Goal: Use online tool/utility: Utilize a website feature to perform a specific function

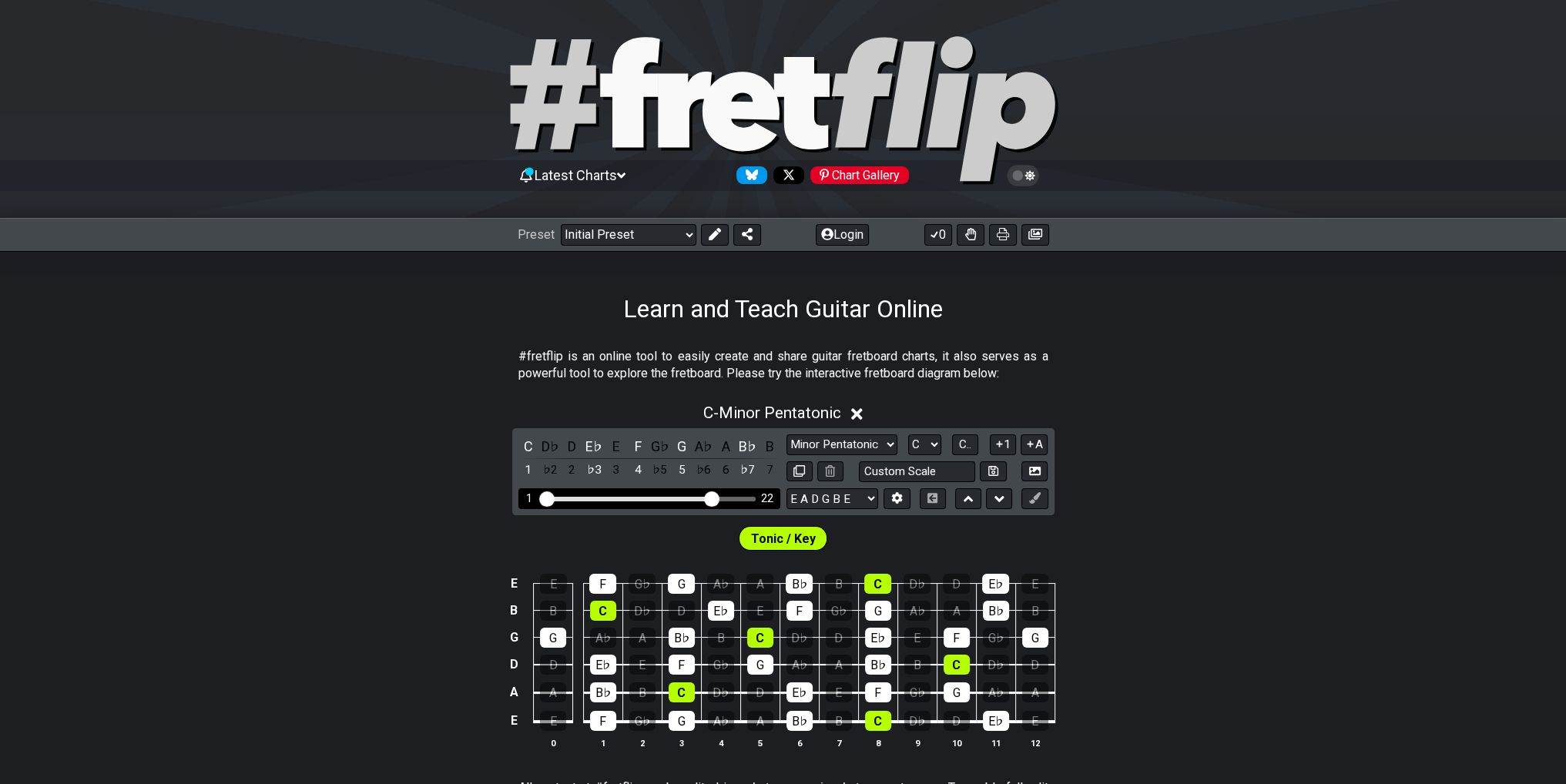
drag, startPoint x: 633, startPoint y: 497, endPoint x: 710, endPoint y: 493, distance: 77.1
click at [710, 498] on input "Visible fret range" at bounding box center [649, 498] width 219 height 0
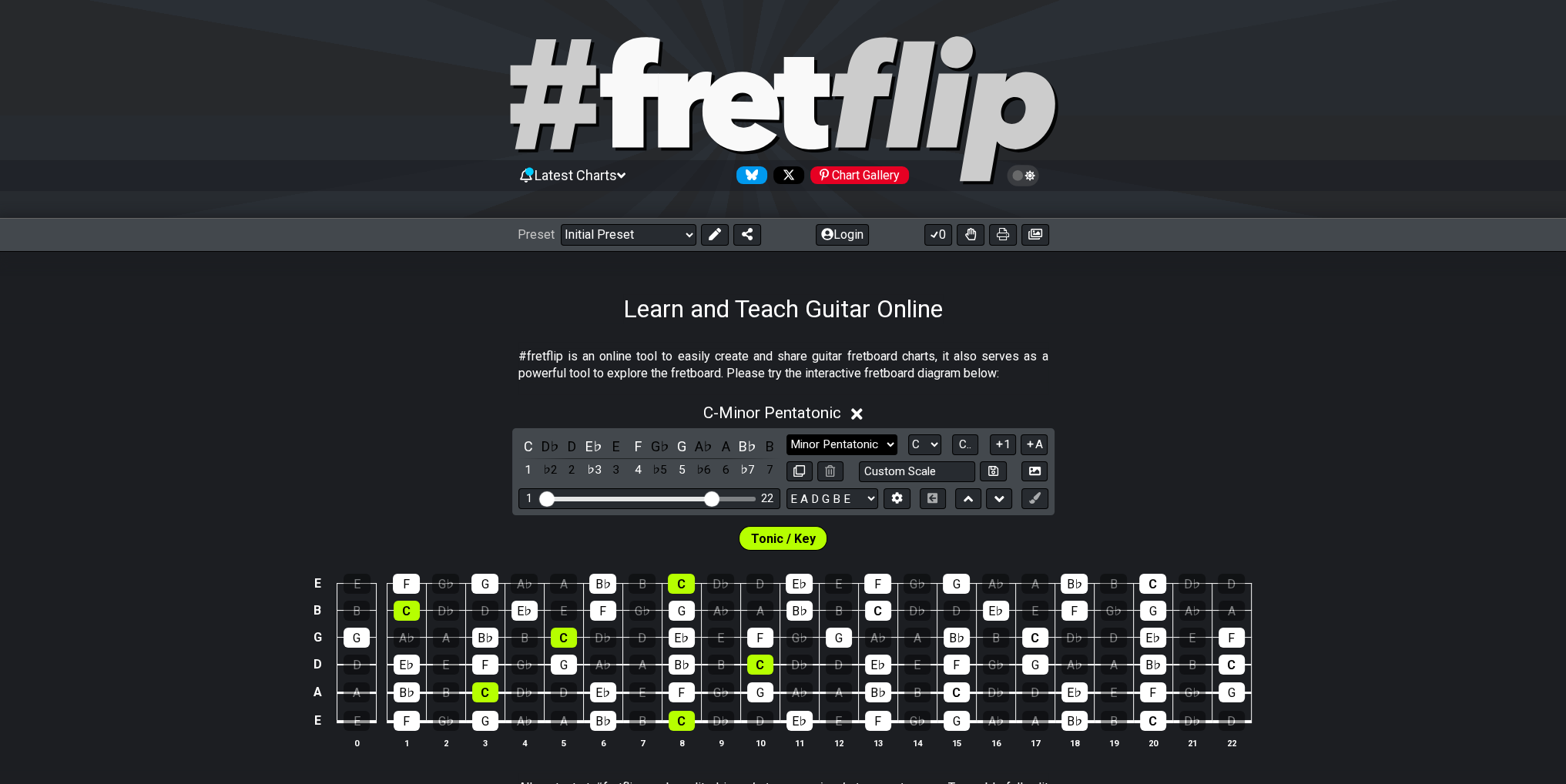
click at [852, 448] on select "Minor Pentatonic Click to edit Minor Pentatonic Major Pentatonic Minor Blues Ma…" at bounding box center [841, 445] width 111 height 21
select select "Minor / Aeolian"
click at [786, 435] on select "Minor Pentatonic Click to edit Minor Pentatonic Major Pentatonic Minor Blues Ma…" at bounding box center [841, 445] width 111 height 21
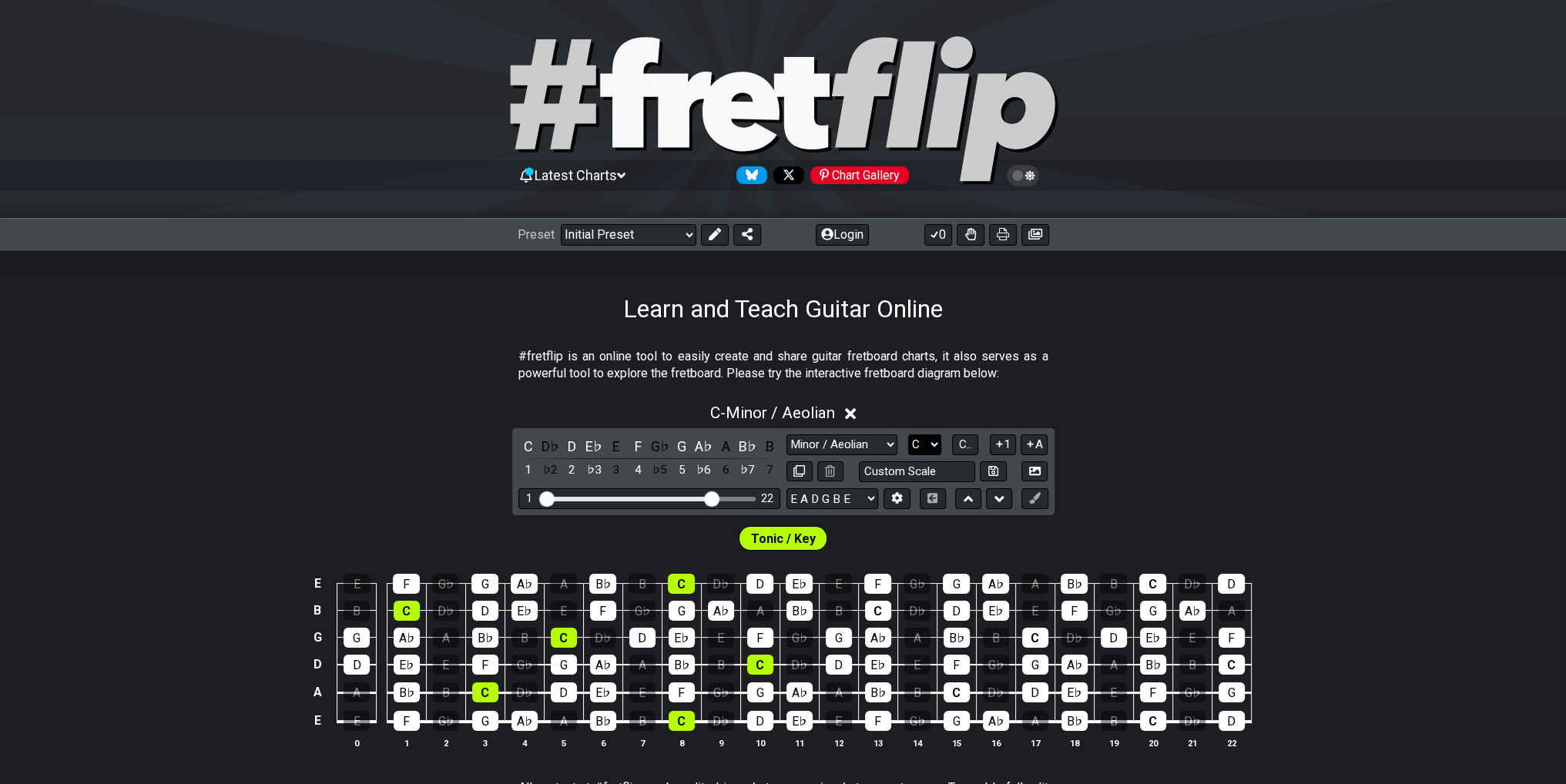
click at [934, 444] on select "A♭ A A♯ B♭ B C C♯ D♭ D D♯ E♭ E F F♯ G♭ G G♯" at bounding box center [924, 445] width 33 height 21
click at [908, 435] on select "A♭ A A♯ B♭ B C C♯ D♭ D D♯ E♭ E F F♯ G♭ G G♯" at bounding box center [924, 445] width 33 height 21
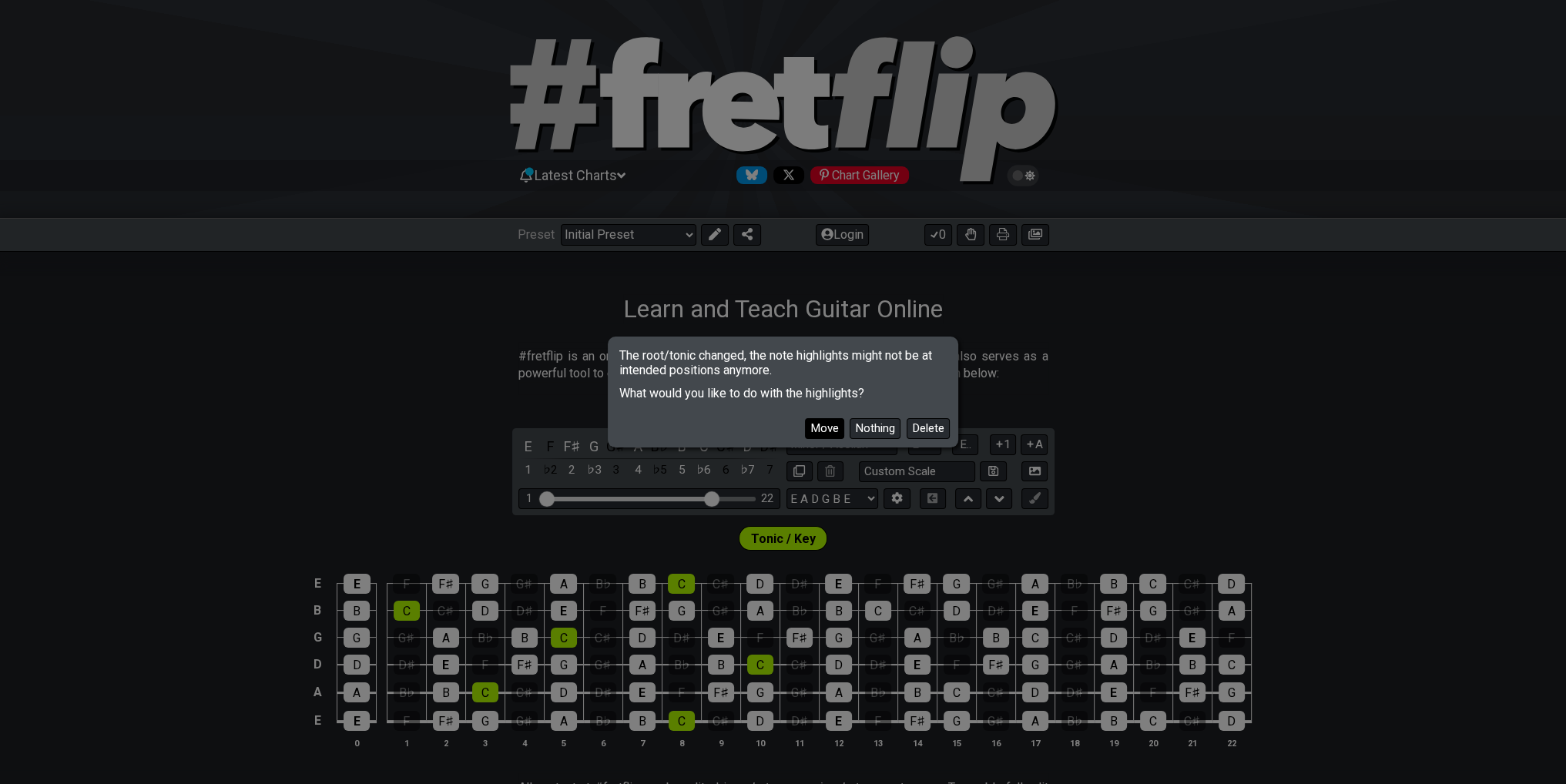
click at [823, 424] on button "Move" at bounding box center [824, 428] width 39 height 21
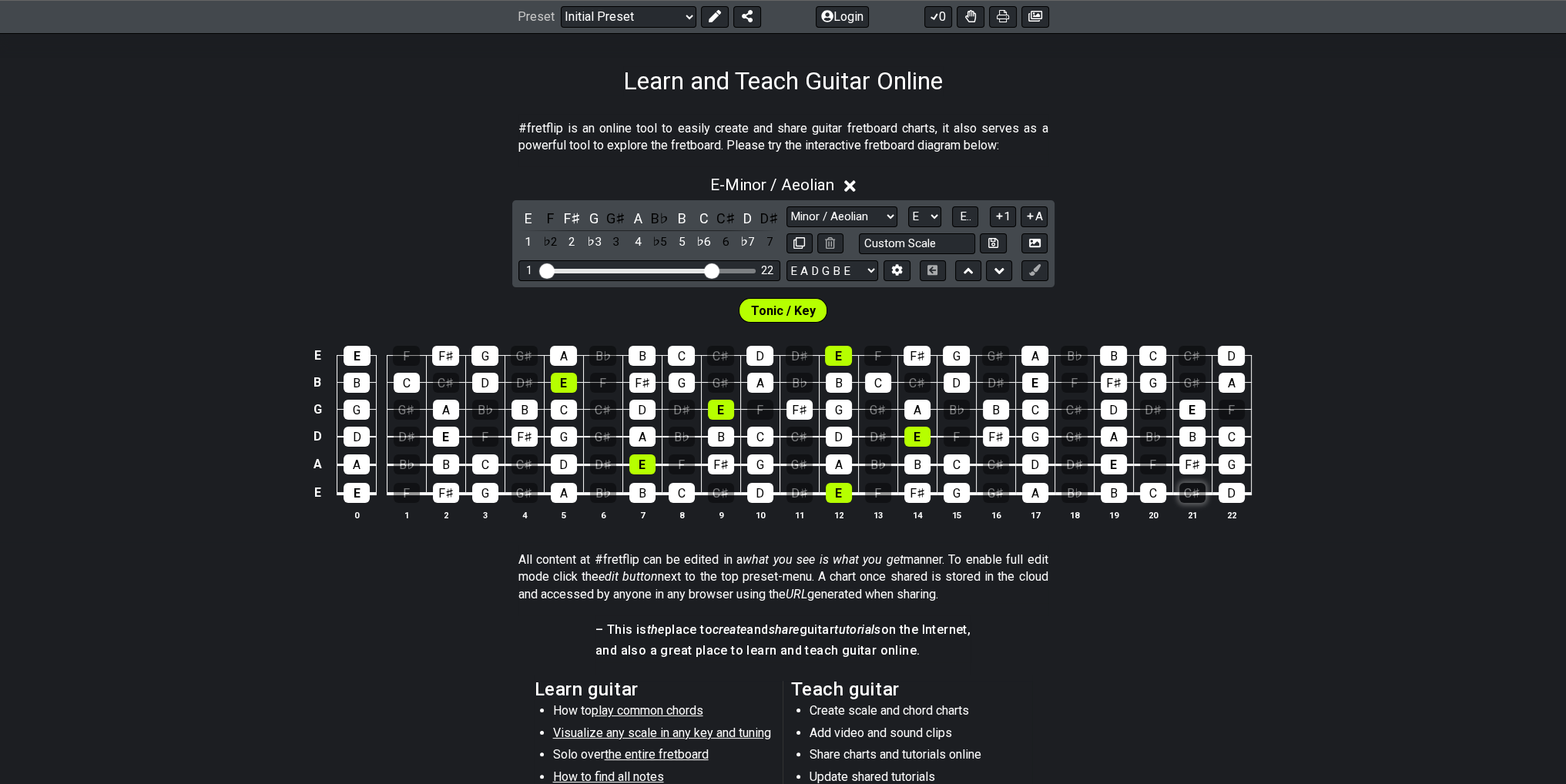
scroll to position [231, 0]
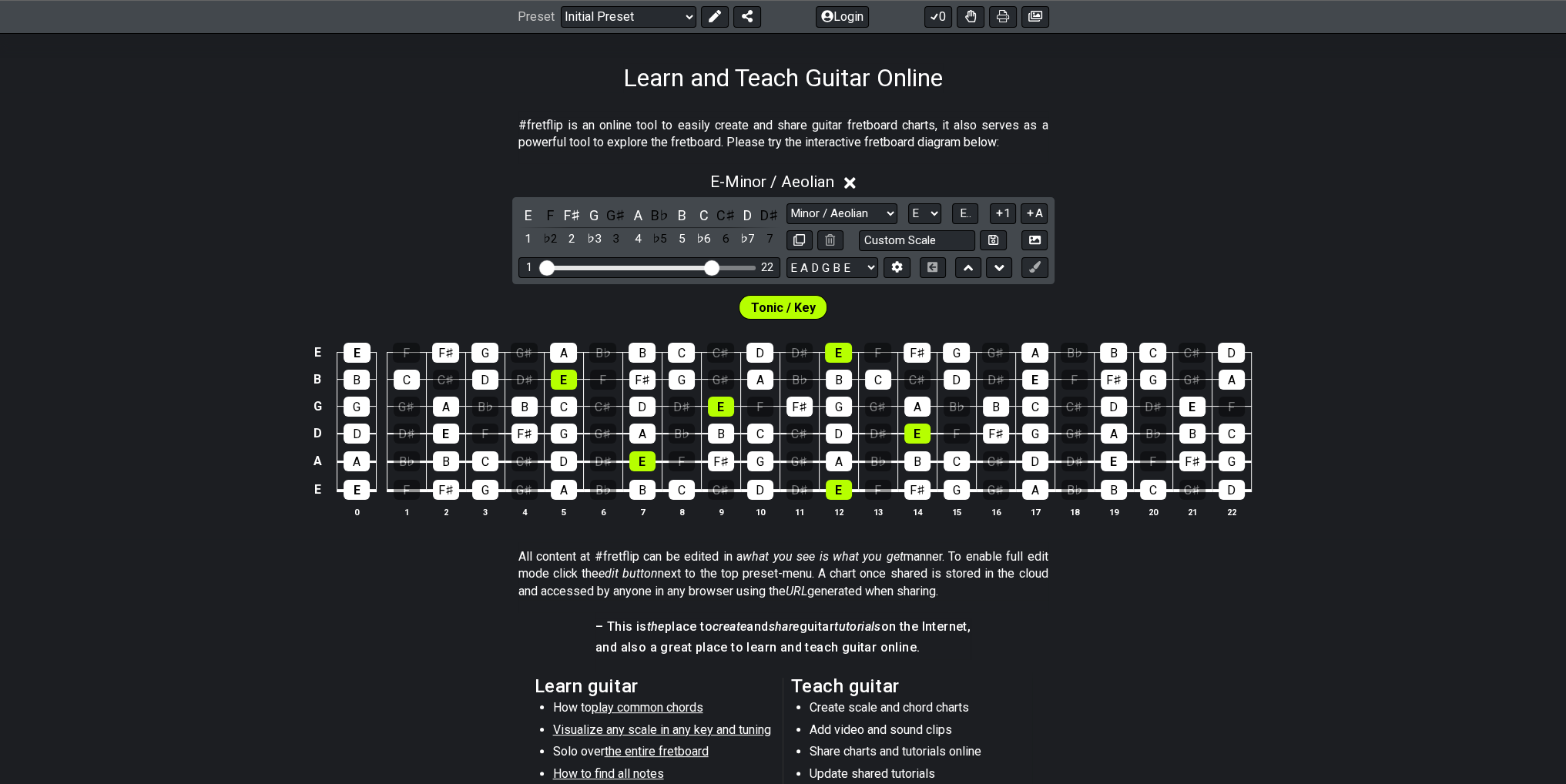
click at [1020, 265] on div "E A D G B E E A D G B E E A D G B E B E A D F♯ B A D G C E A D A D G B E E♭ A♭ …" at bounding box center [917, 267] width 262 height 21
click at [1026, 268] on button at bounding box center [1034, 267] width 27 height 21
click at [1041, 270] on button at bounding box center [1034, 267] width 27 height 21
click at [912, 430] on div "E" at bounding box center [917, 434] width 27 height 20
click at [914, 435] on div "E" at bounding box center [917, 434] width 27 height 20
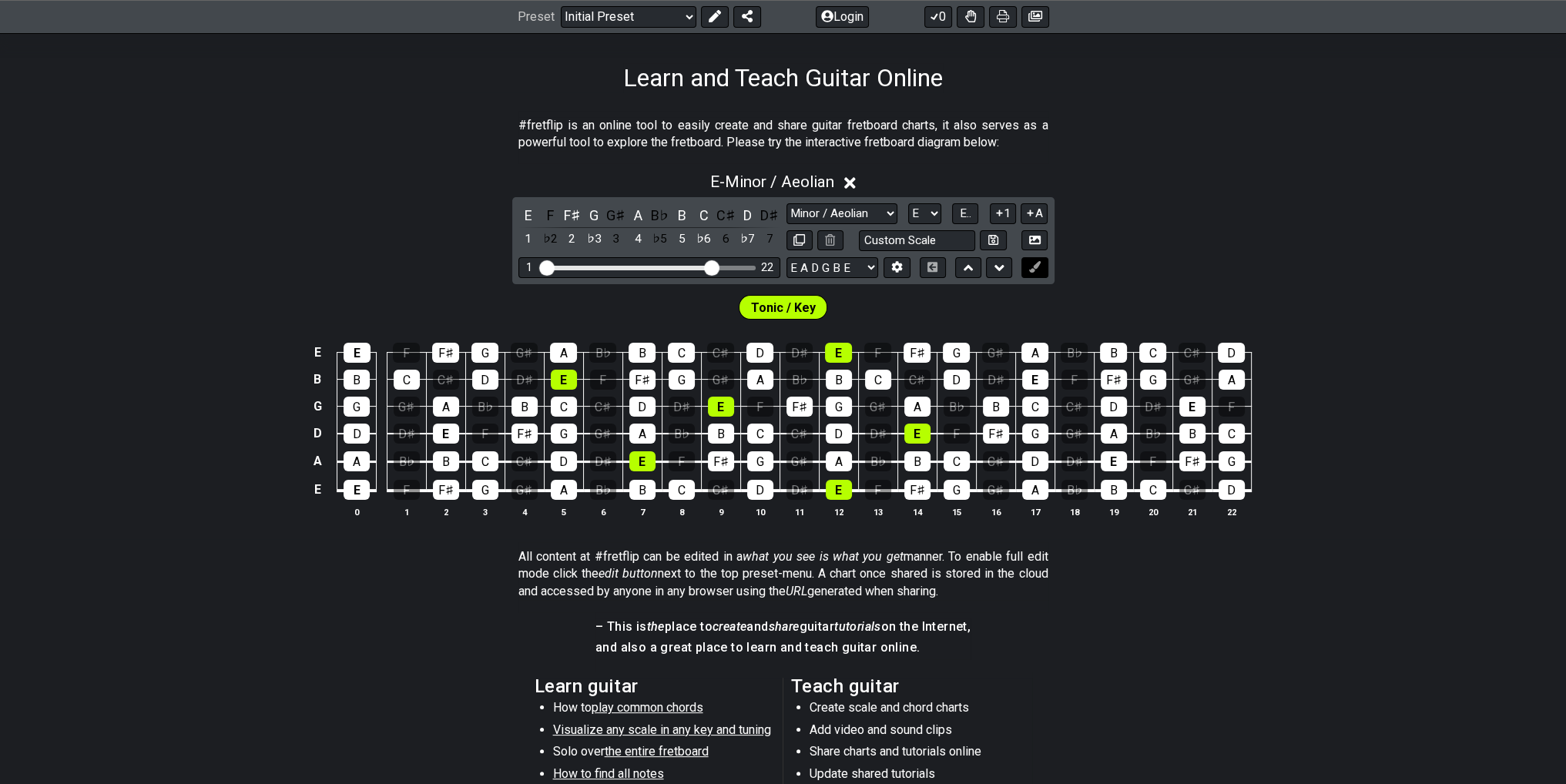
click at [1042, 262] on button at bounding box center [1034, 267] width 27 height 21
click at [1034, 383] on div "E" at bounding box center [1035, 380] width 27 height 20
click at [1034, 384] on div "E" at bounding box center [1035, 380] width 27 height 20
click at [1040, 264] on button at bounding box center [1034, 267] width 27 height 21
click at [1040, 264] on icon at bounding box center [1034, 266] width 12 height 12
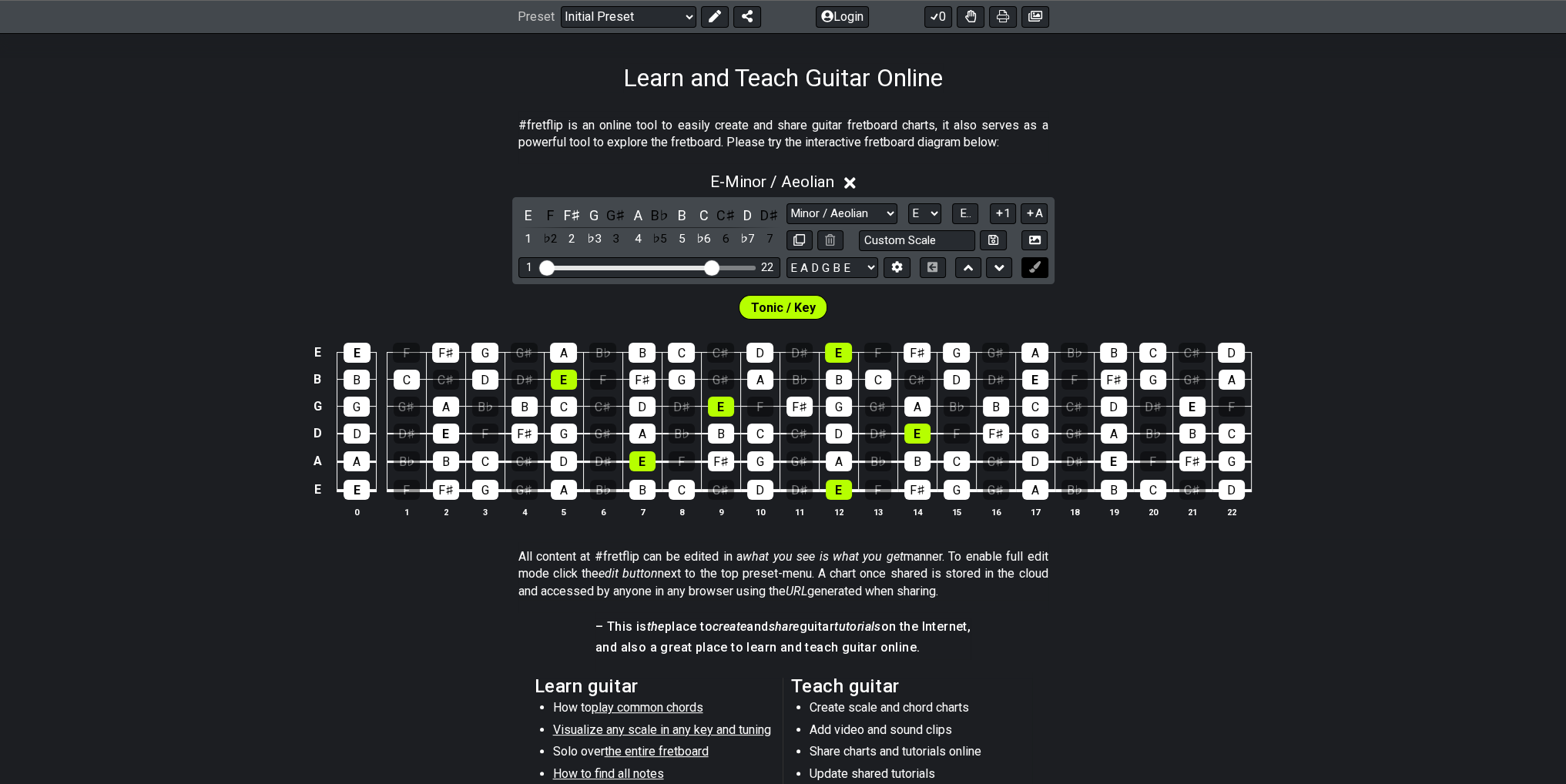
click at [1040, 264] on icon at bounding box center [1034, 266] width 12 height 12
click at [1038, 266] on icon at bounding box center [1034, 266] width 12 height 12
click at [521, 210] on div "E" at bounding box center [528, 215] width 20 height 21
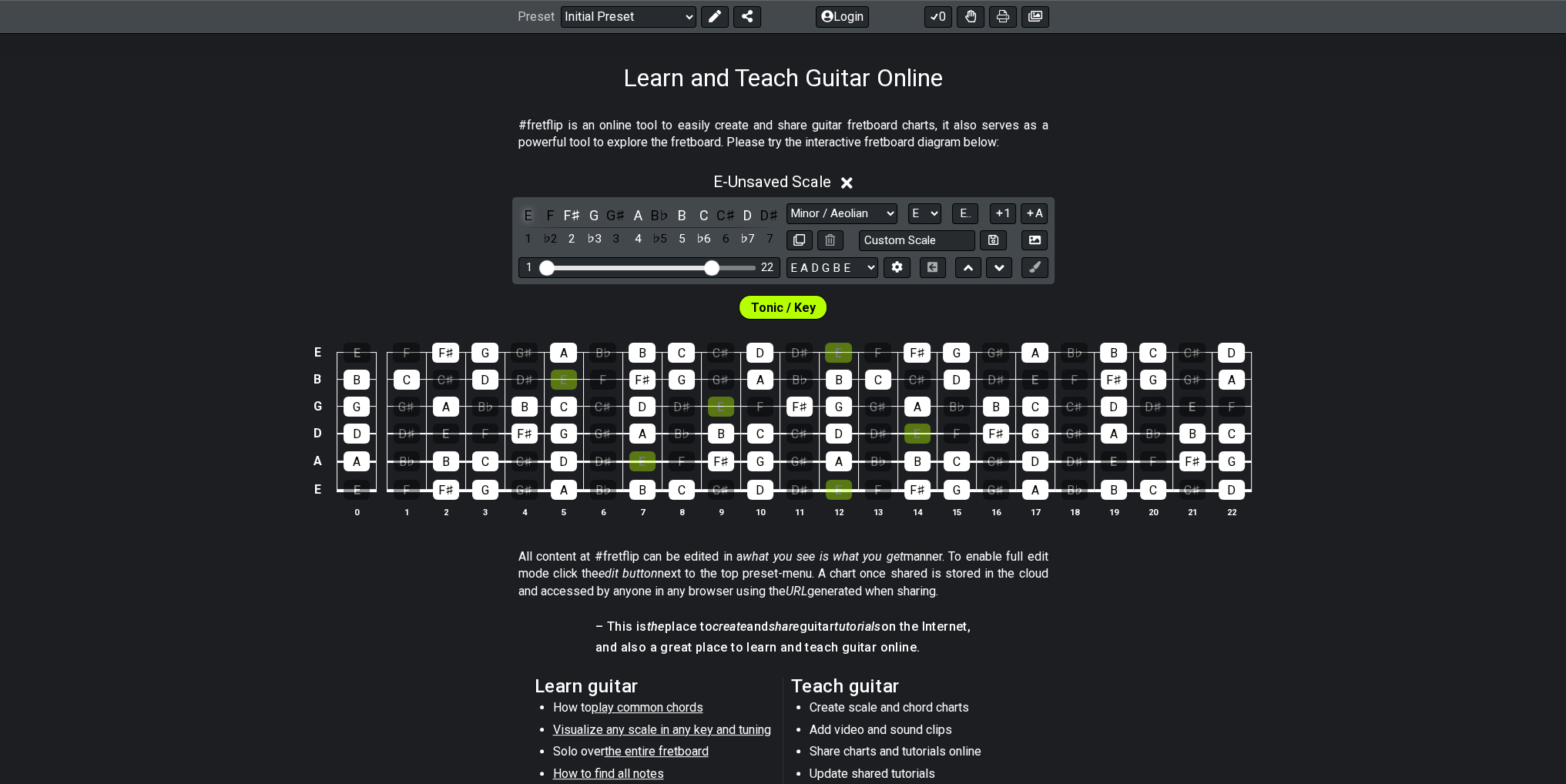
click at [524, 210] on div "E" at bounding box center [528, 215] width 20 height 21
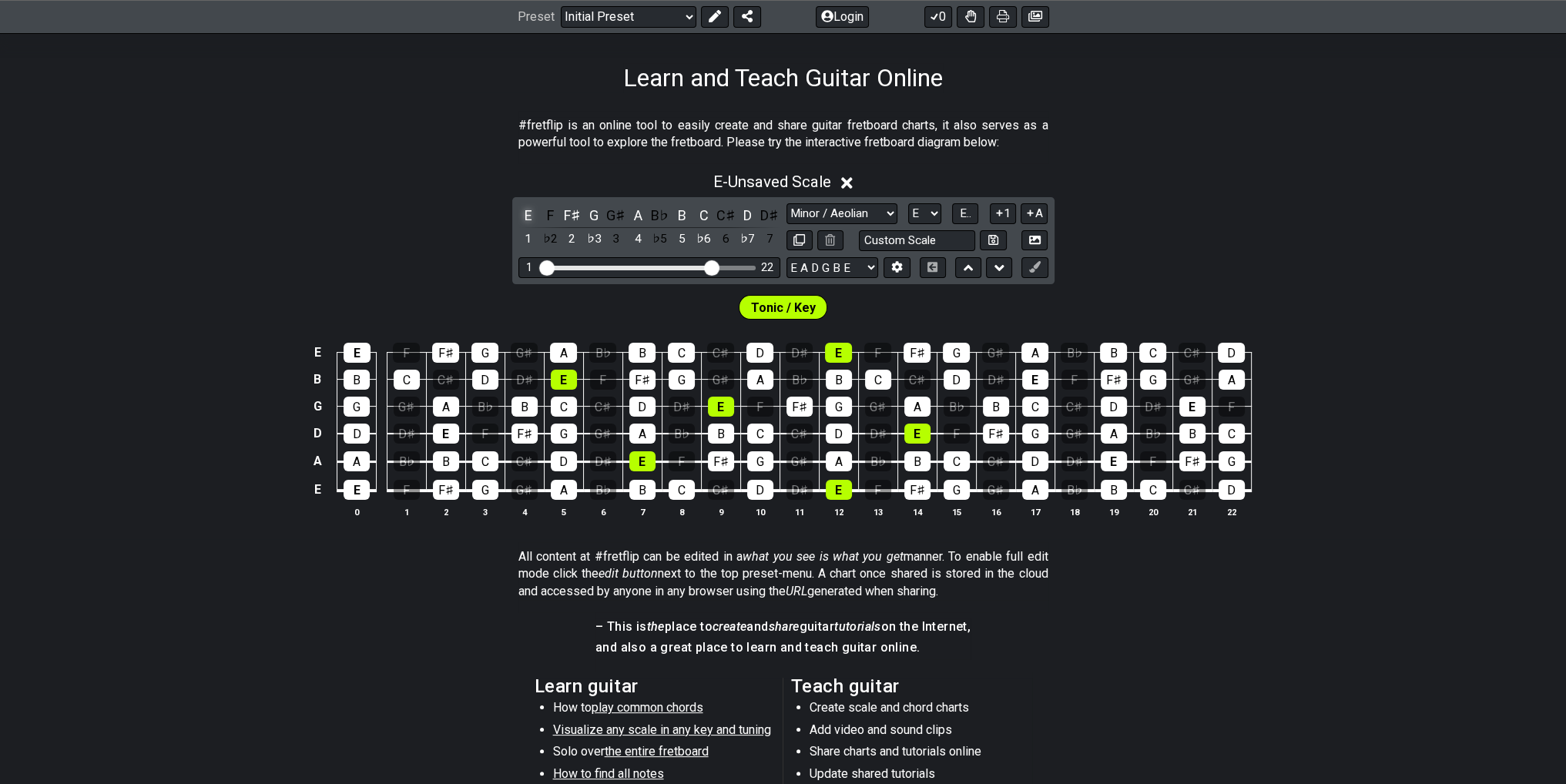
click at [525, 210] on div "E" at bounding box center [528, 215] width 20 height 21
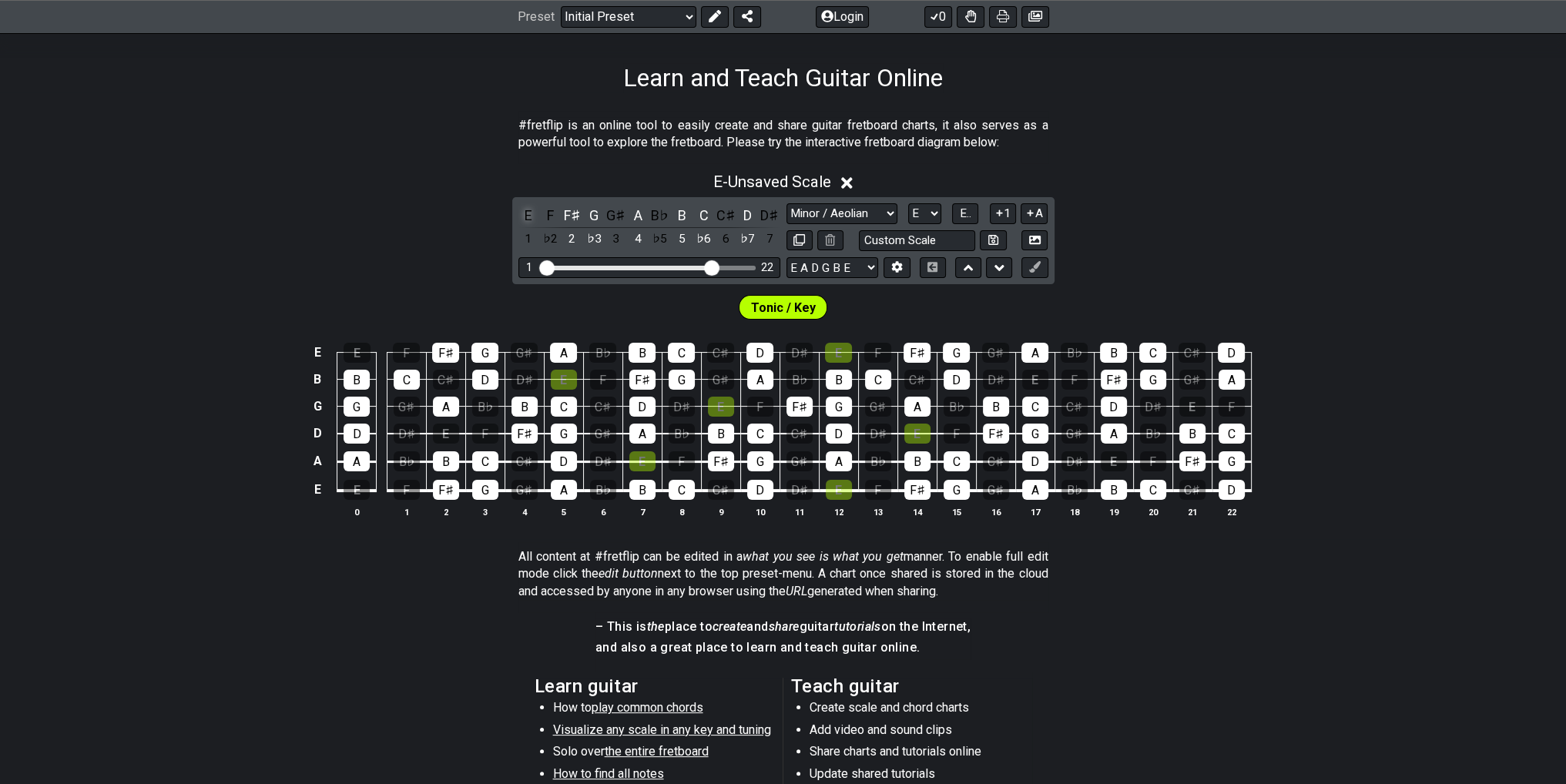
click at [525, 210] on div "E" at bounding box center [528, 215] width 20 height 21
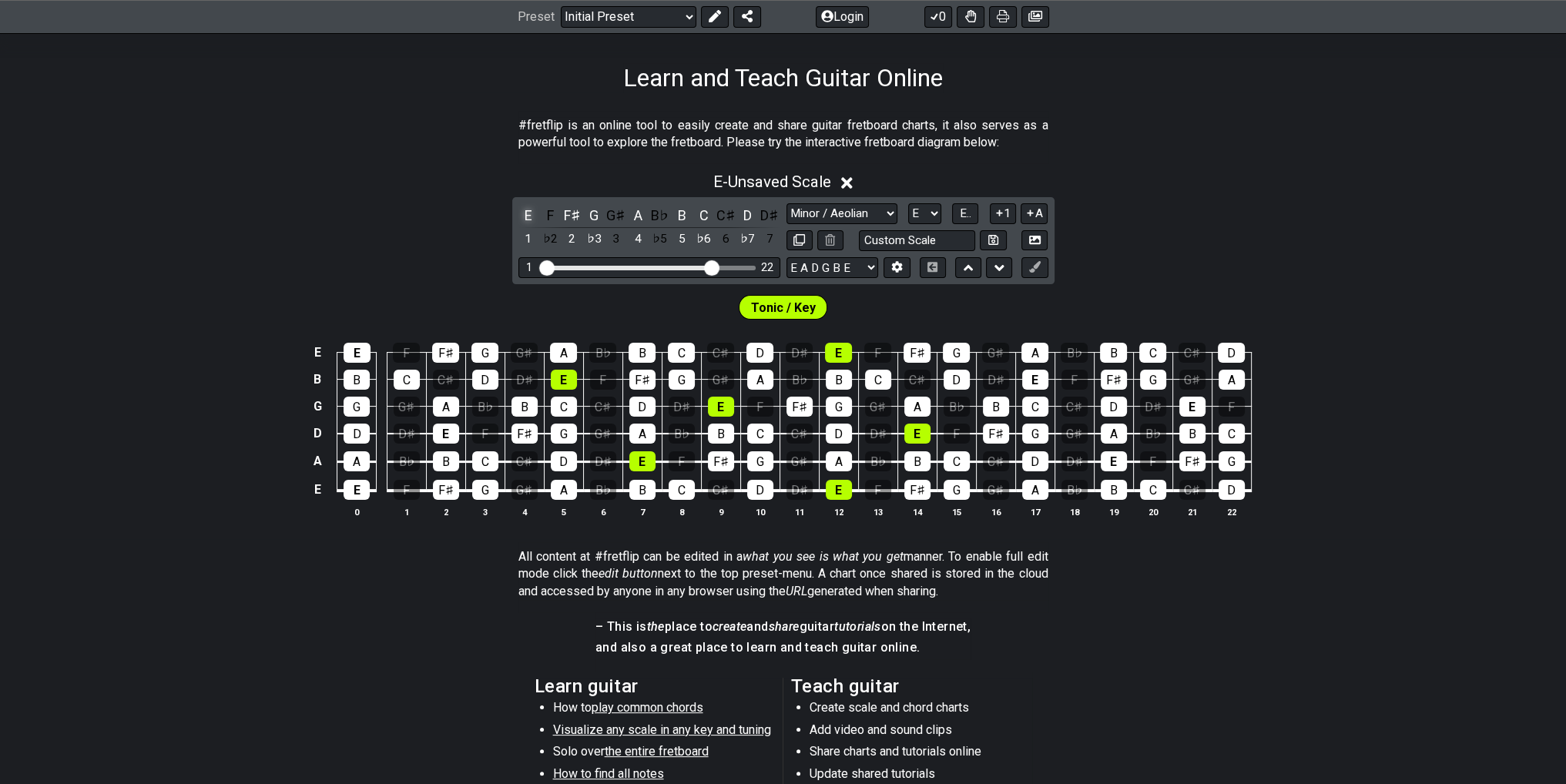
click at [525, 210] on div "E" at bounding box center [528, 215] width 20 height 21
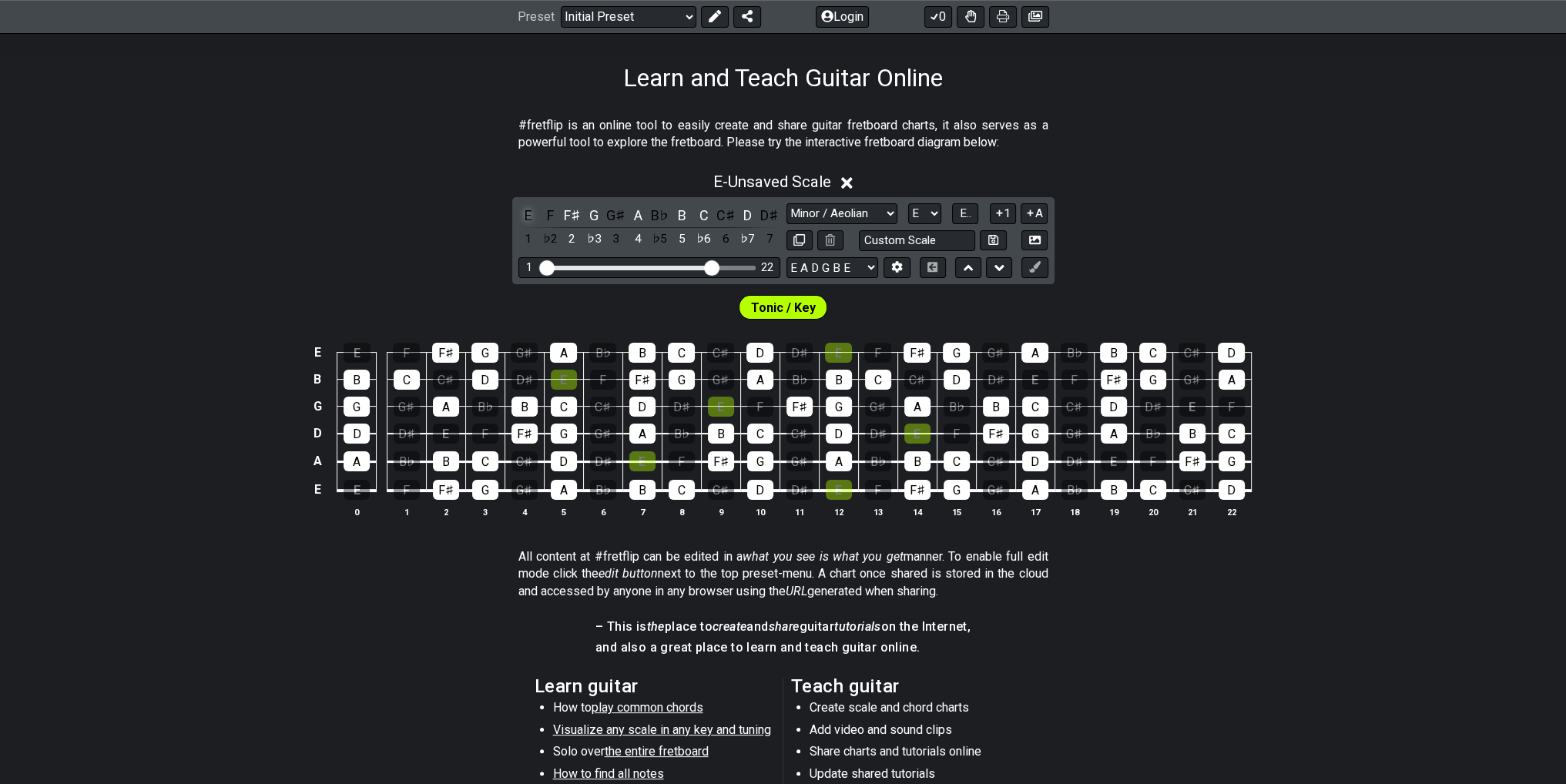
click at [525, 211] on div "E" at bounding box center [528, 215] width 20 height 21
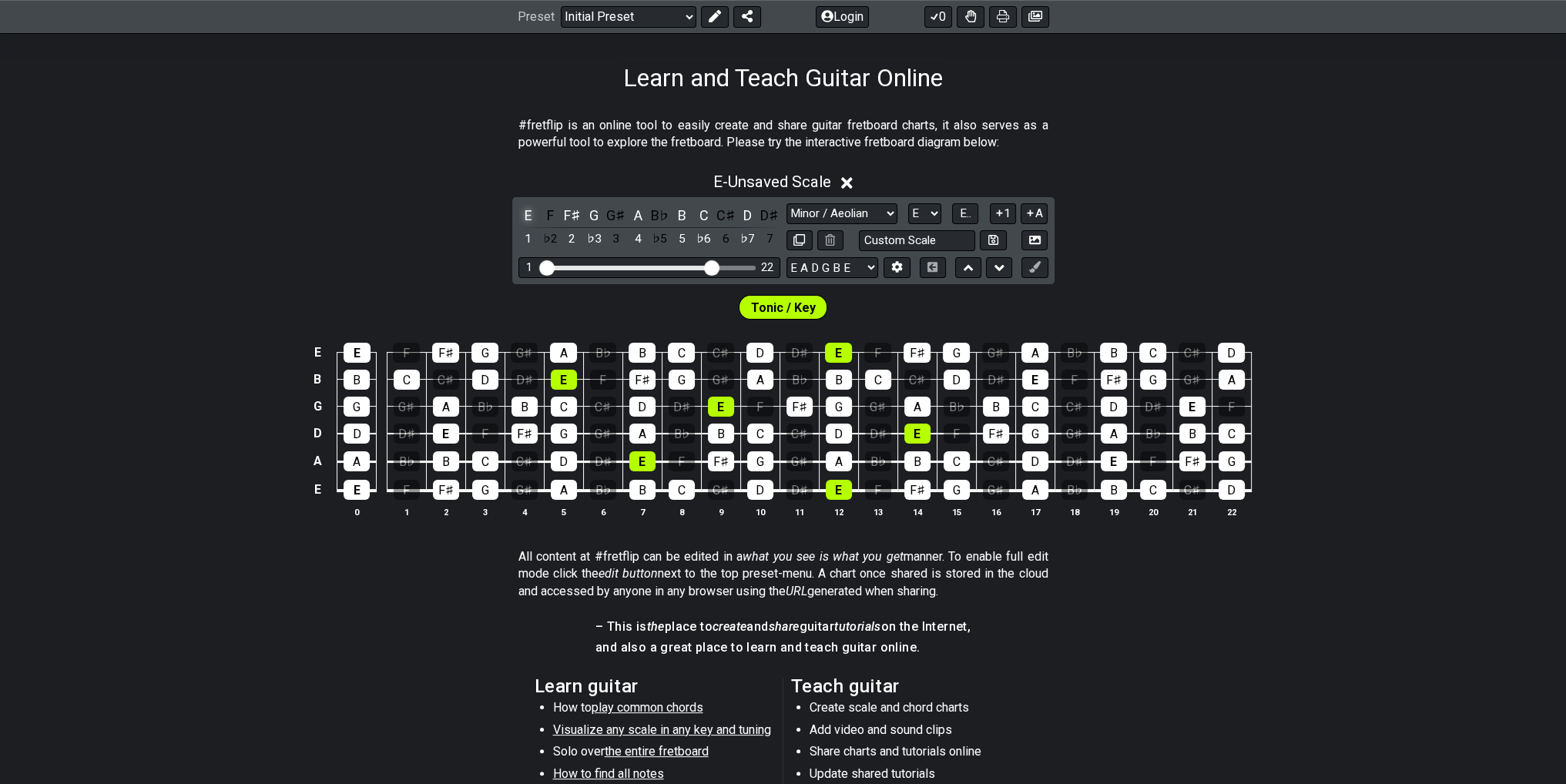
click at [525, 211] on div "E" at bounding box center [528, 215] width 20 height 21
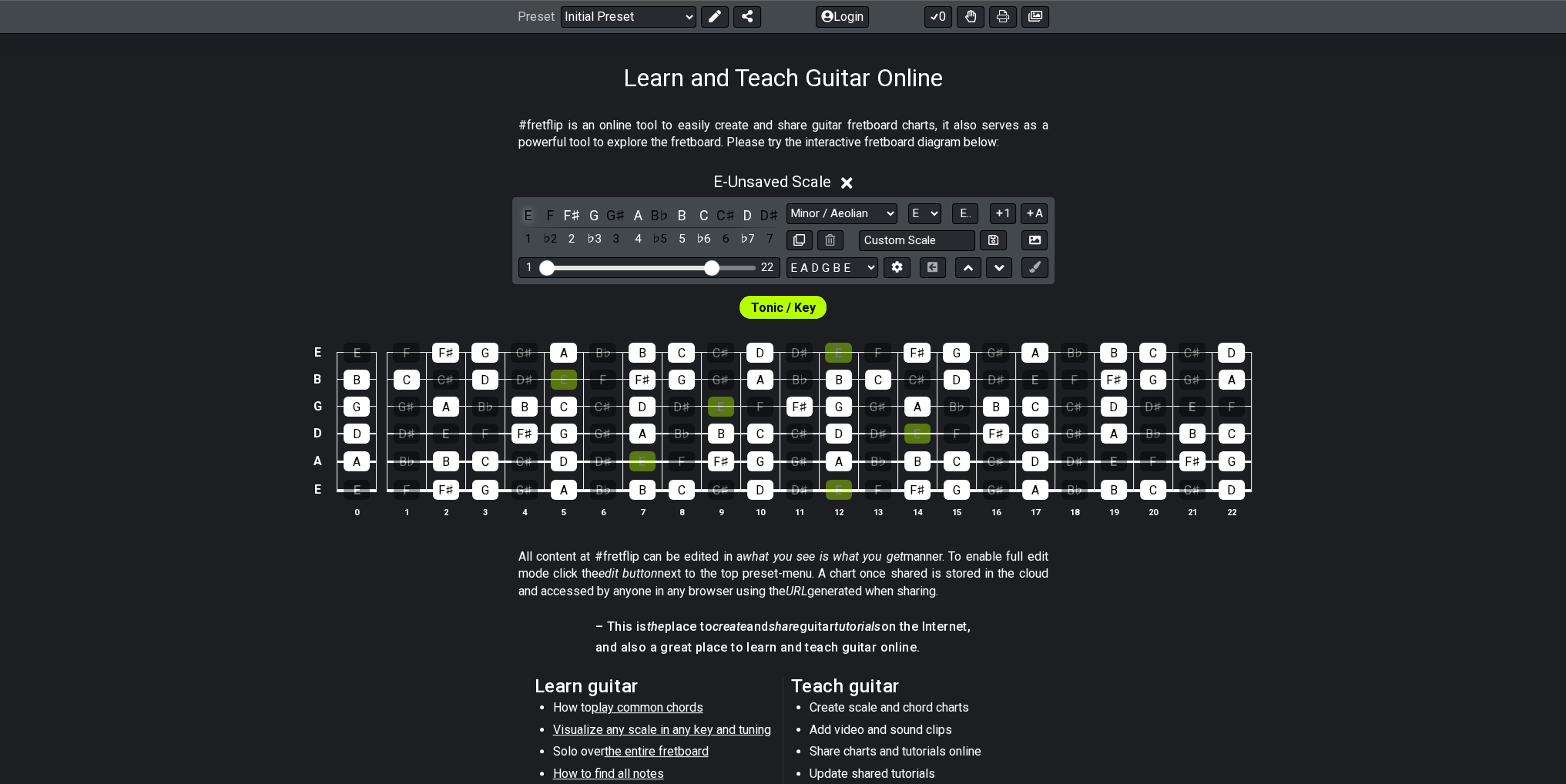
click at [525, 211] on div "E" at bounding box center [528, 215] width 20 height 21
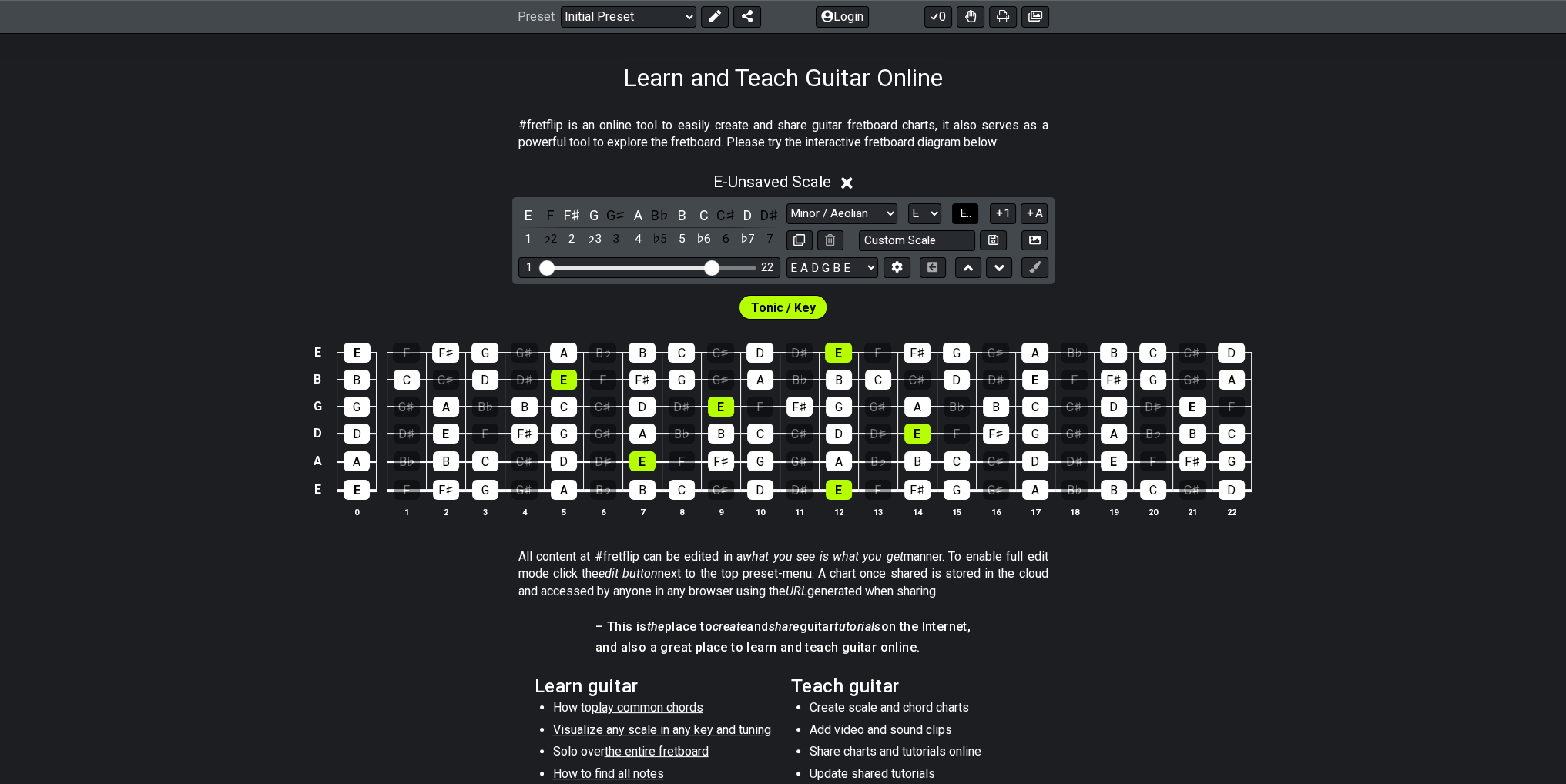
click at [961, 217] on span "E.." at bounding box center [965, 212] width 12 height 14
click at [966, 216] on span "1..7" at bounding box center [965, 212] width 18 height 14
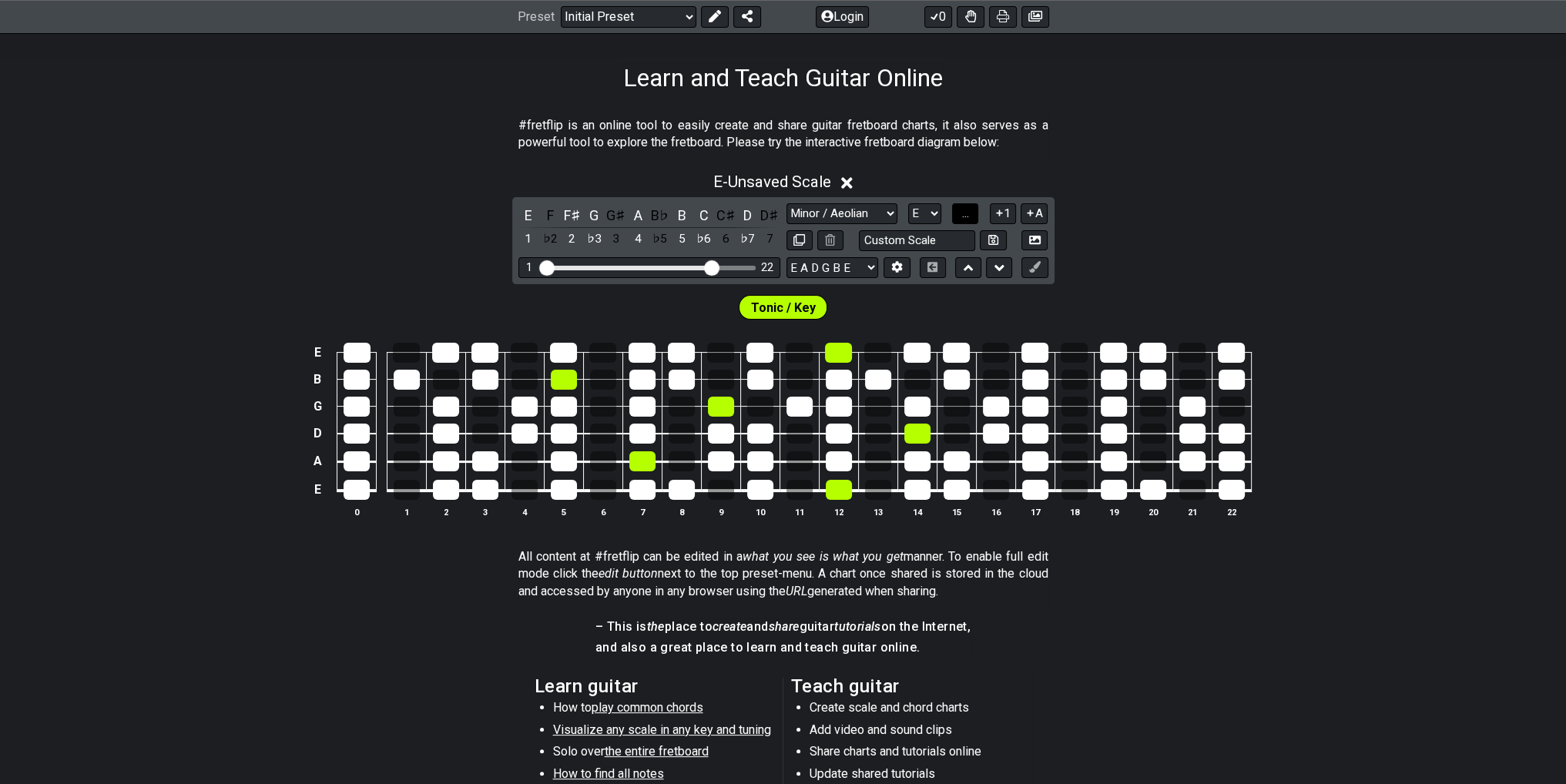
click at [965, 216] on span "..." at bounding box center [966, 212] width 7 height 14
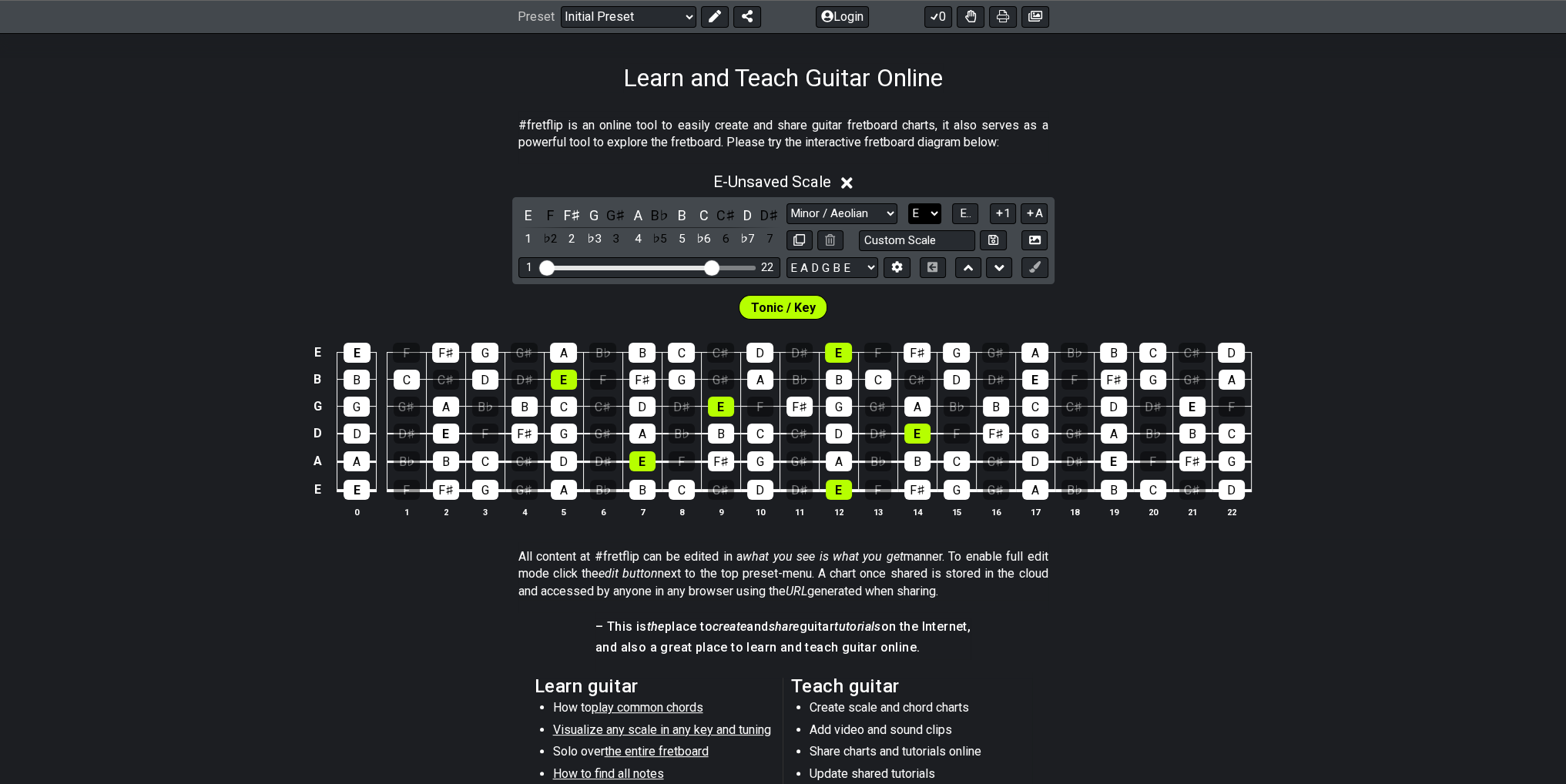
click at [926, 216] on select "A♭ A A♯ B♭ B C C♯ D♭ D D♯ E♭ E F F♯ G♭ G G♯" at bounding box center [924, 213] width 33 height 21
click at [908, 203] on select "A♭ A A♯ B♭ B C C♯ D♭ D D♯ E♭ E F F♯ G♭ G G♯" at bounding box center [924, 213] width 33 height 21
click at [865, 214] on select "Minor Pentatonic Click to edit Minor Pentatonic Major Pentatonic Minor Blues Ma…" at bounding box center [841, 213] width 111 height 21
click at [786, 203] on select "Minor Pentatonic Click to edit Minor Pentatonic Major Pentatonic Minor Blues Ma…" at bounding box center [841, 213] width 111 height 21
click at [844, 220] on select "Minor Pentatonic Click to edit Minor Pentatonic Major Pentatonic Minor Blues Ma…" at bounding box center [841, 213] width 111 height 21
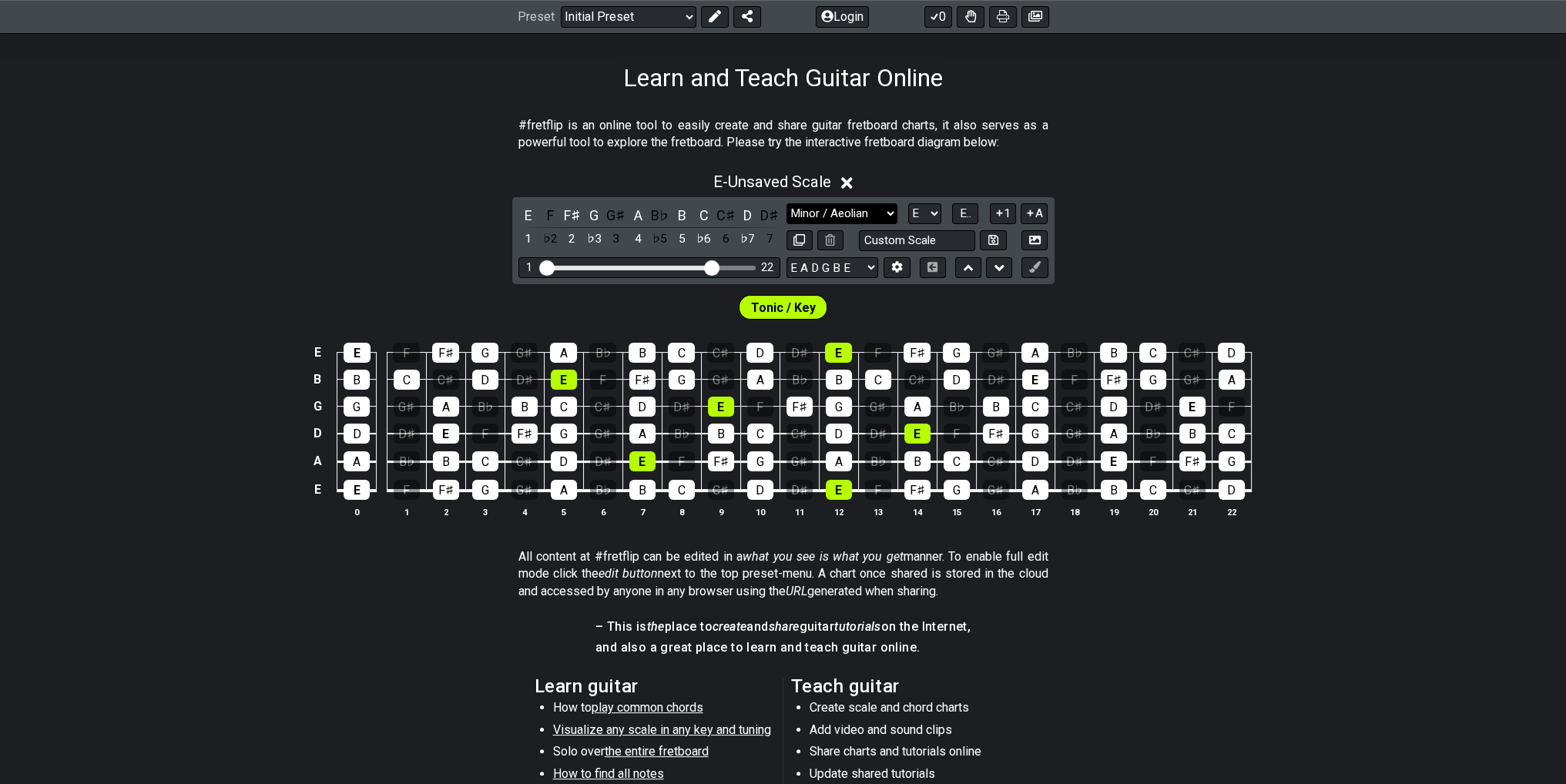
click at [786, 203] on select "Minor Pentatonic Click to edit Minor Pentatonic Major Pentatonic Minor Blues Ma…" at bounding box center [841, 213] width 111 height 21
click at [970, 270] on icon at bounding box center [968, 267] width 10 height 16
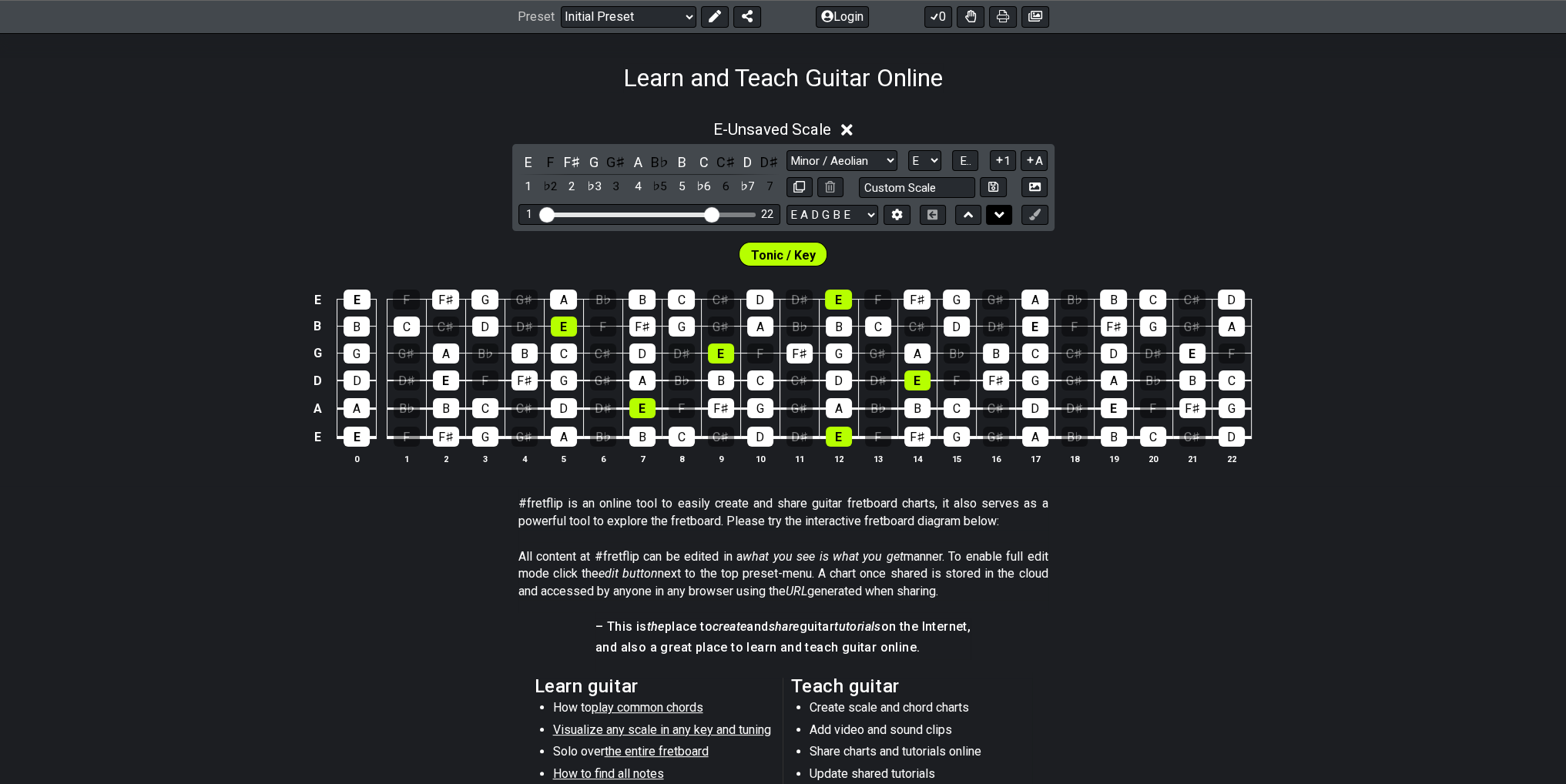
click at [1002, 211] on icon at bounding box center [999, 214] width 10 height 6
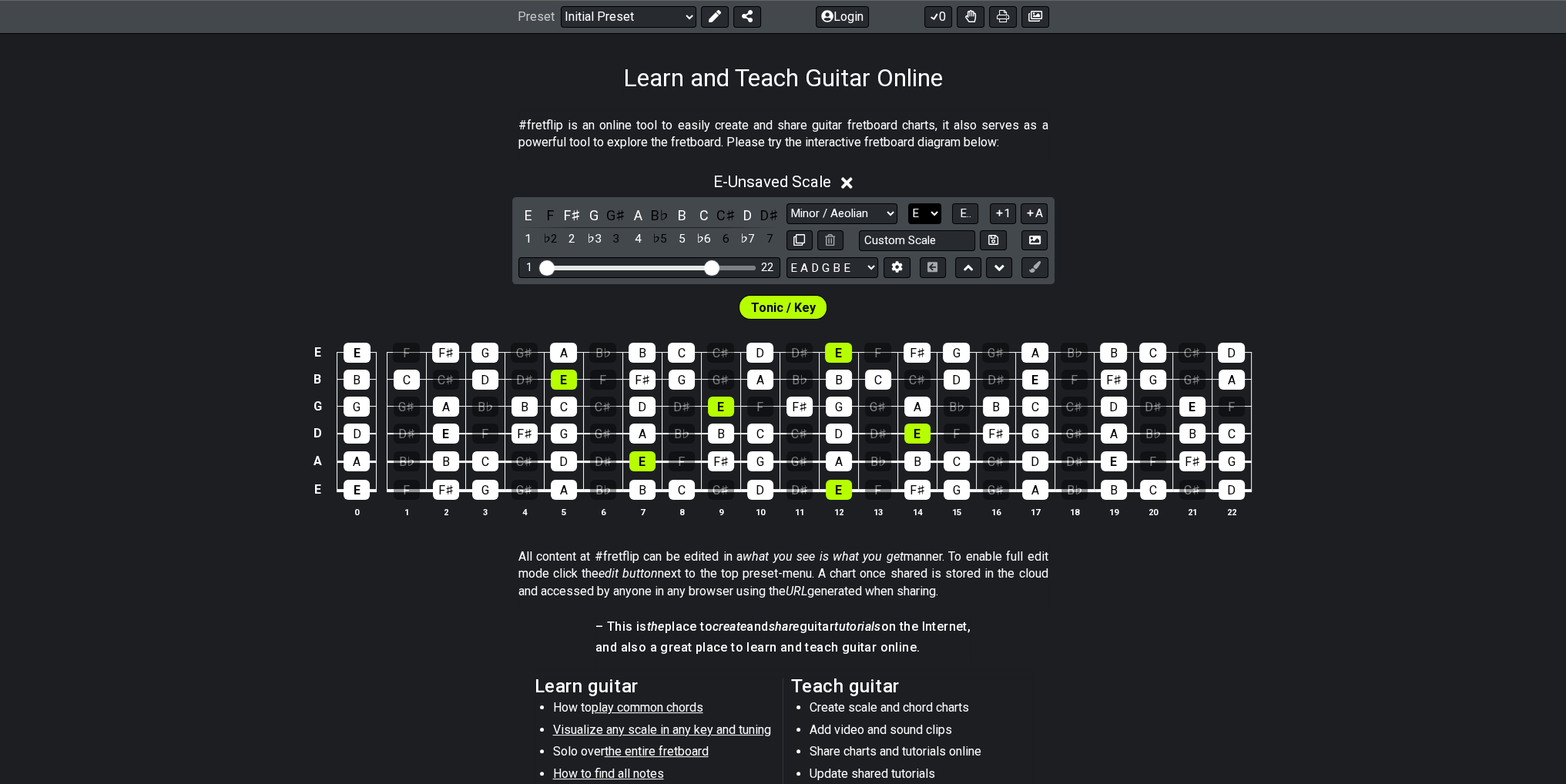
click at [921, 213] on select "A♭ A A♯ B♭ B C C♯ D♭ D D♯ E♭ E F F♯ G♭ G G♯" at bounding box center [924, 213] width 33 height 21
click at [908, 203] on select "A♭ A A♯ B♭ B C C♯ D♭ D D♯ E♭ E F F♯ G♭ G G♯" at bounding box center [924, 213] width 33 height 21
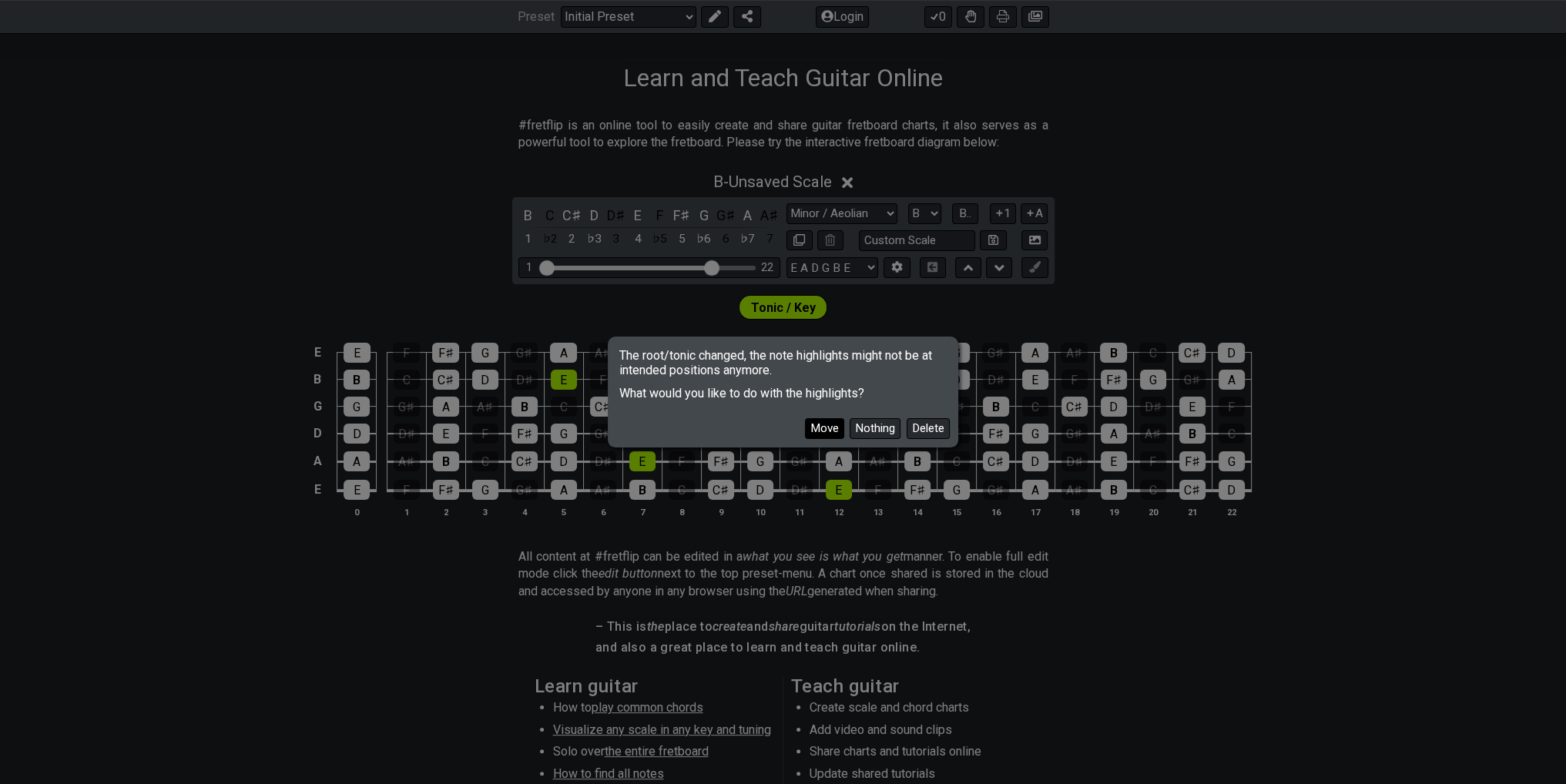
click at [820, 428] on button "Move" at bounding box center [824, 428] width 39 height 21
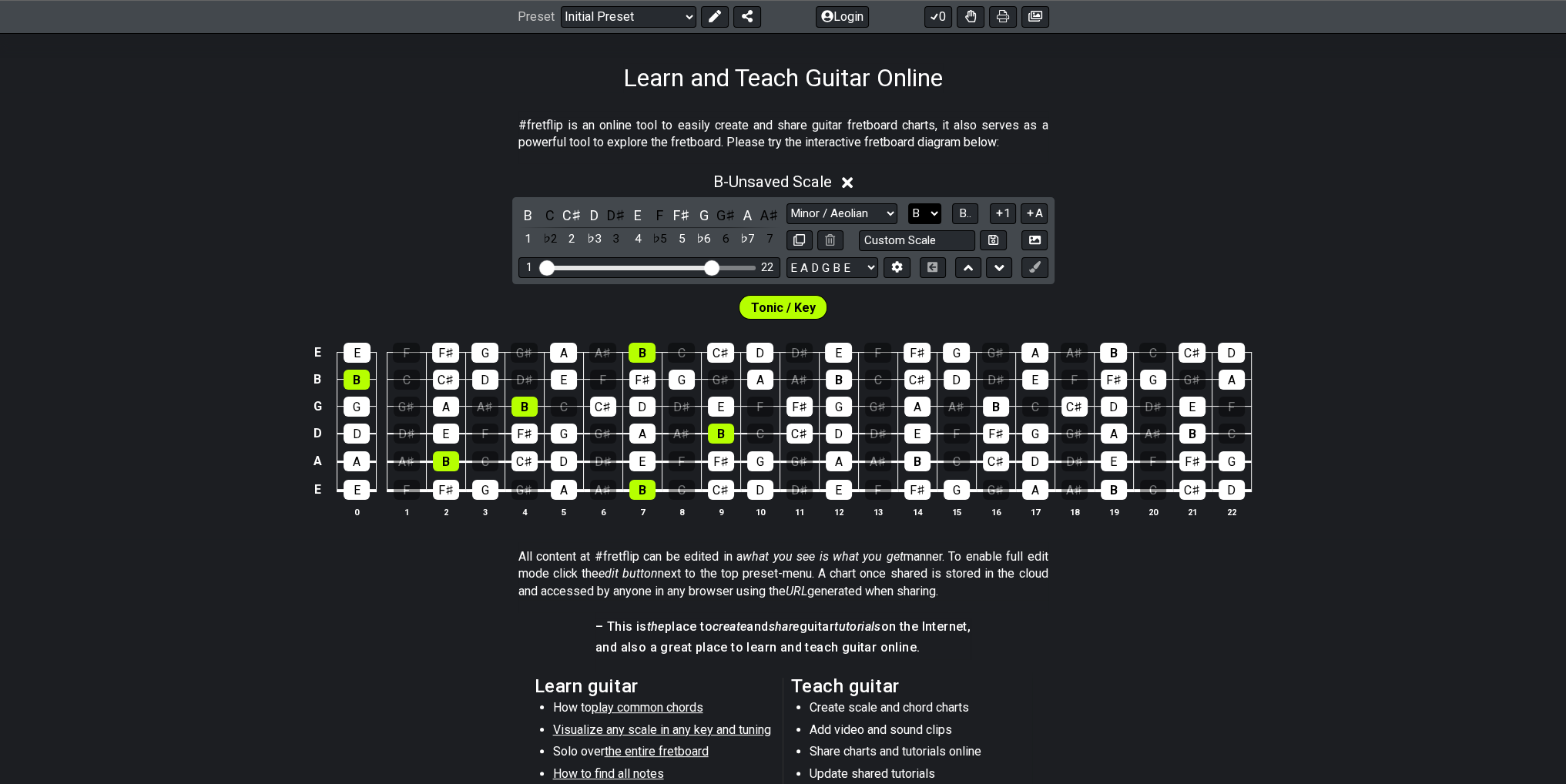
click at [923, 218] on select "A♭ A A♯ B♭ B C C♯ D♭ D D♯ E♭ E F F♯ G♭ G G♯" at bounding box center [924, 213] width 33 height 21
select select "E"
click at [908, 203] on select "A♭ A A♯ B♭ B C C♯ D♭ D D♯ E♭ E F F♯ G♭ G G♯" at bounding box center [924, 213] width 33 height 21
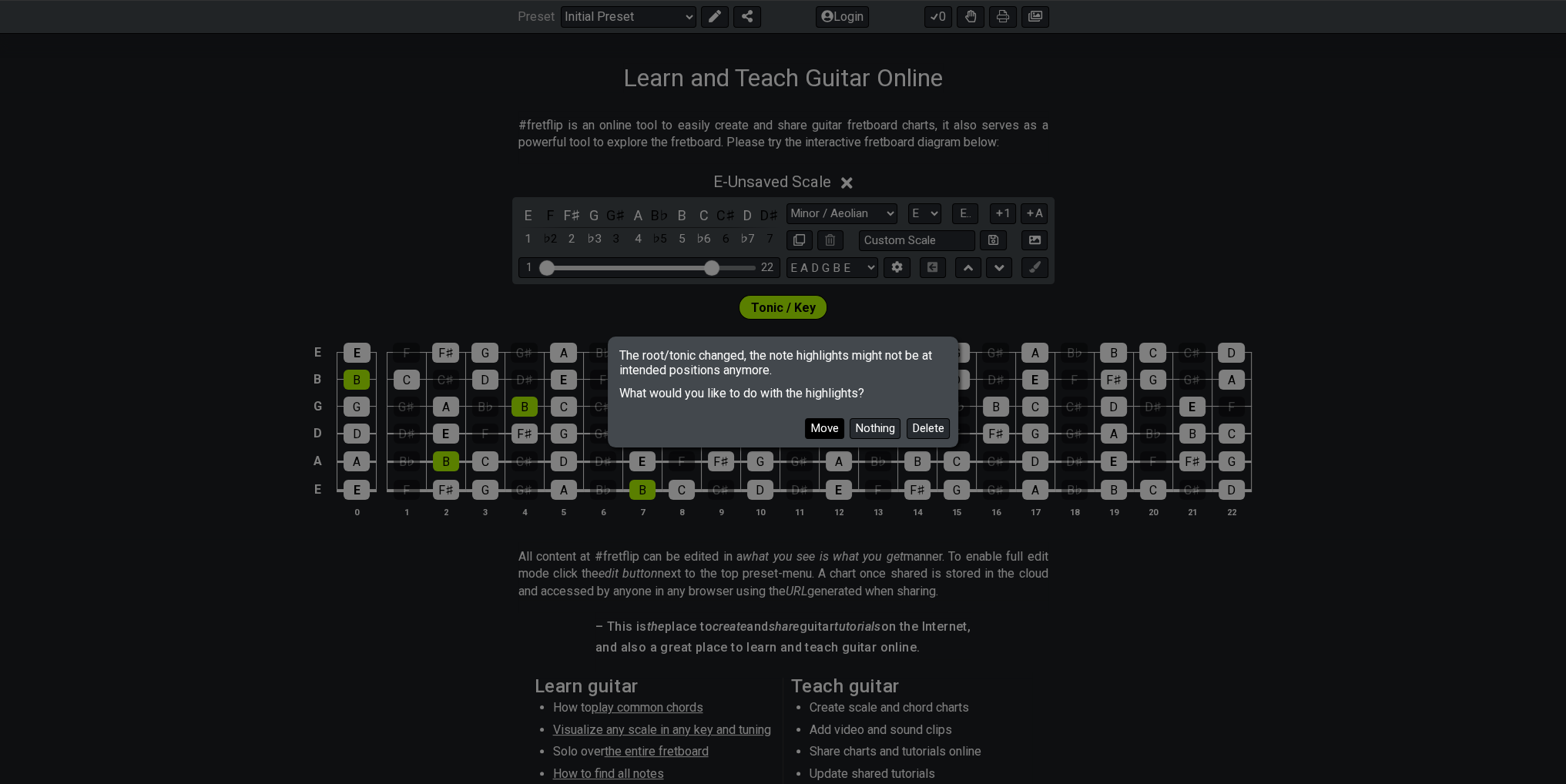
click at [826, 428] on button "Move" at bounding box center [824, 428] width 39 height 21
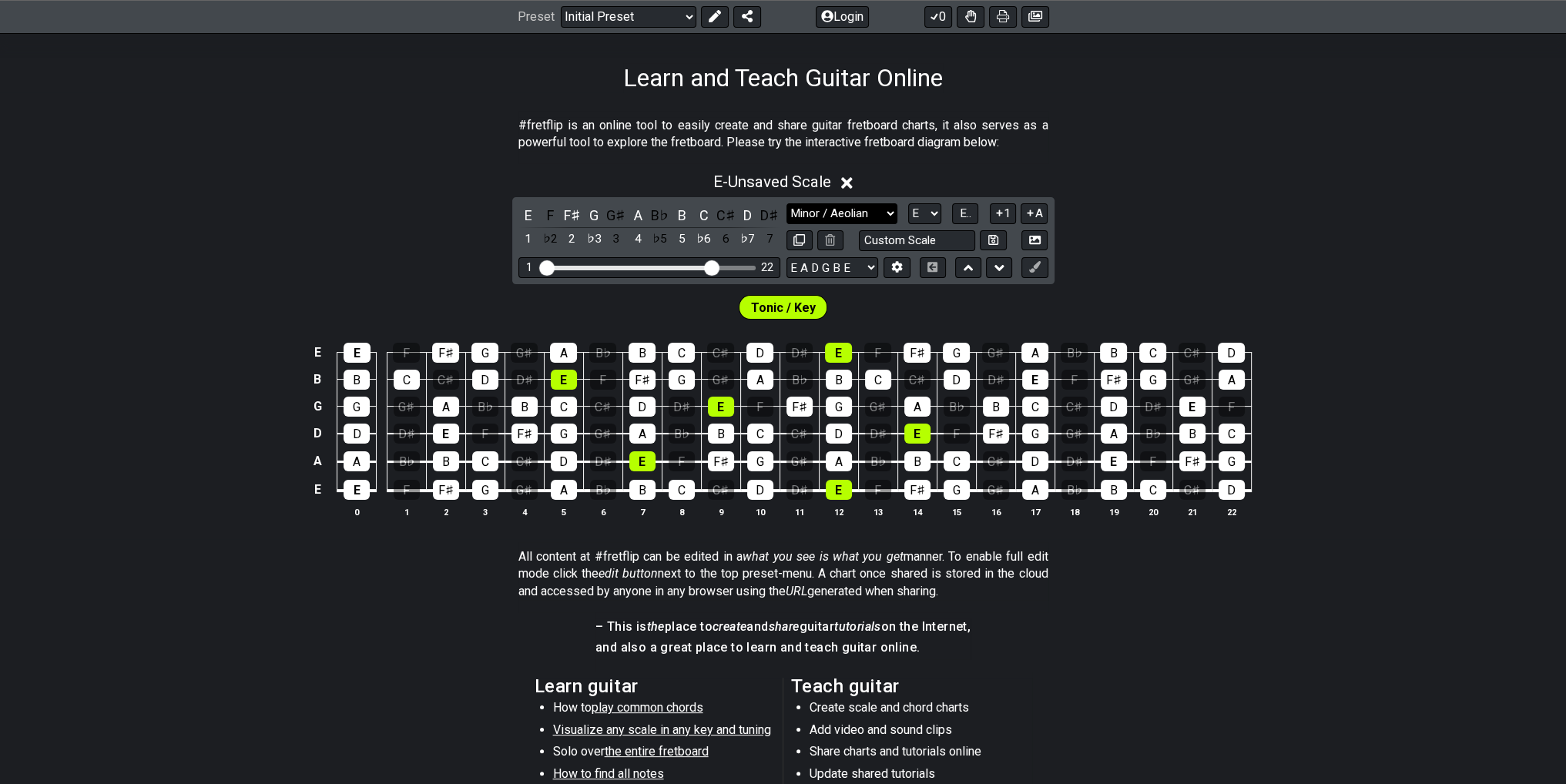
click at [839, 217] on select "Minor Pentatonic Click to edit Minor Pentatonic Major Pentatonic Minor Blues Ma…" at bounding box center [841, 213] width 111 height 21
click at [786, 203] on select "Minor Pentatonic Click to edit Minor Pentatonic Major Pentatonic Minor Blues Ma…" at bounding box center [841, 213] width 111 height 21
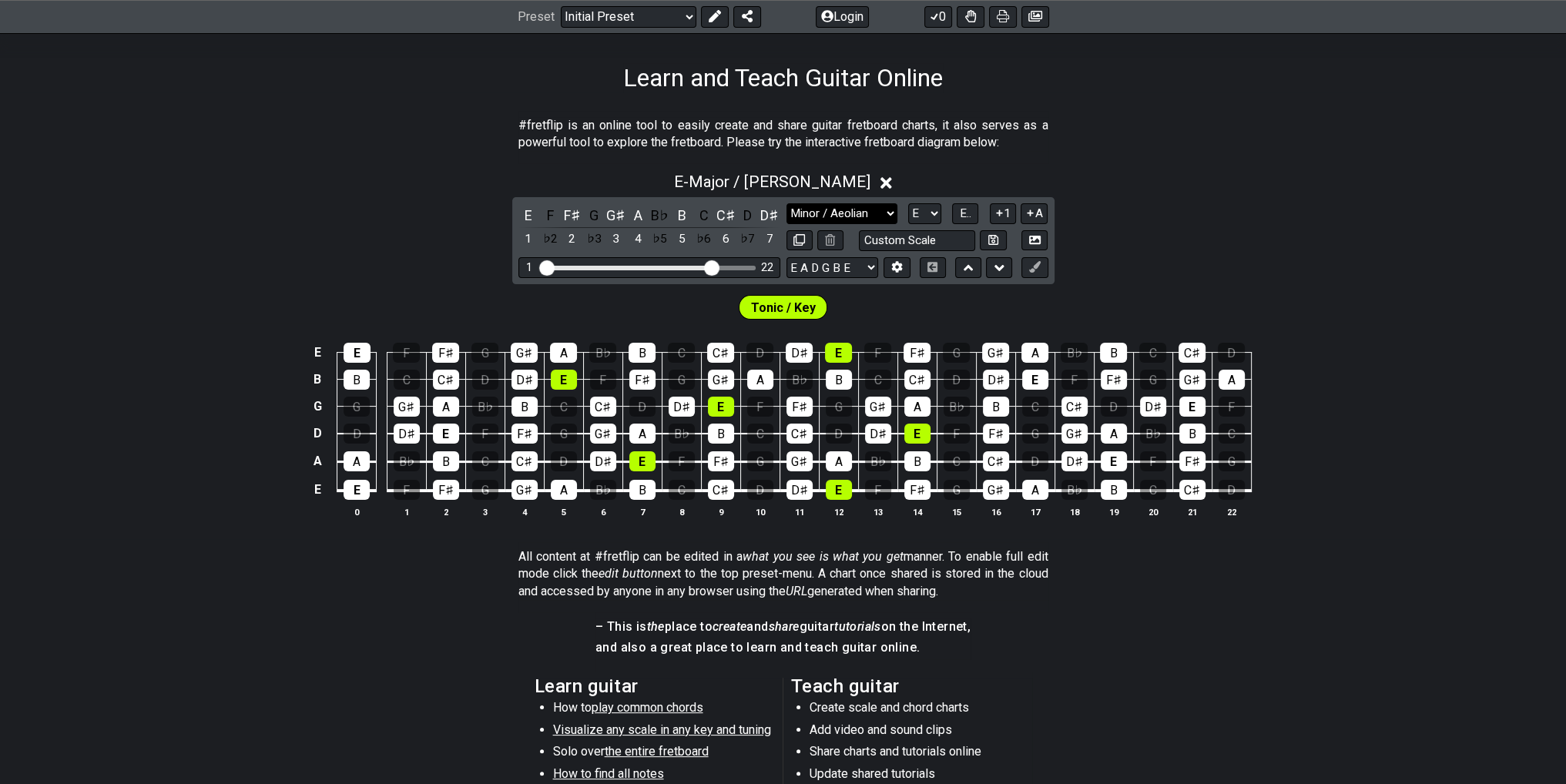
click at [867, 220] on select "Minor Pentatonic Click to edit Minor Pentatonic Major Pentatonic Minor Blues Ma…" at bounding box center [841, 213] width 111 height 21
click at [786, 203] on select "Minor Pentatonic Click to edit Minor Pentatonic Major Pentatonic Minor Blues Ma…" at bounding box center [841, 213] width 111 height 21
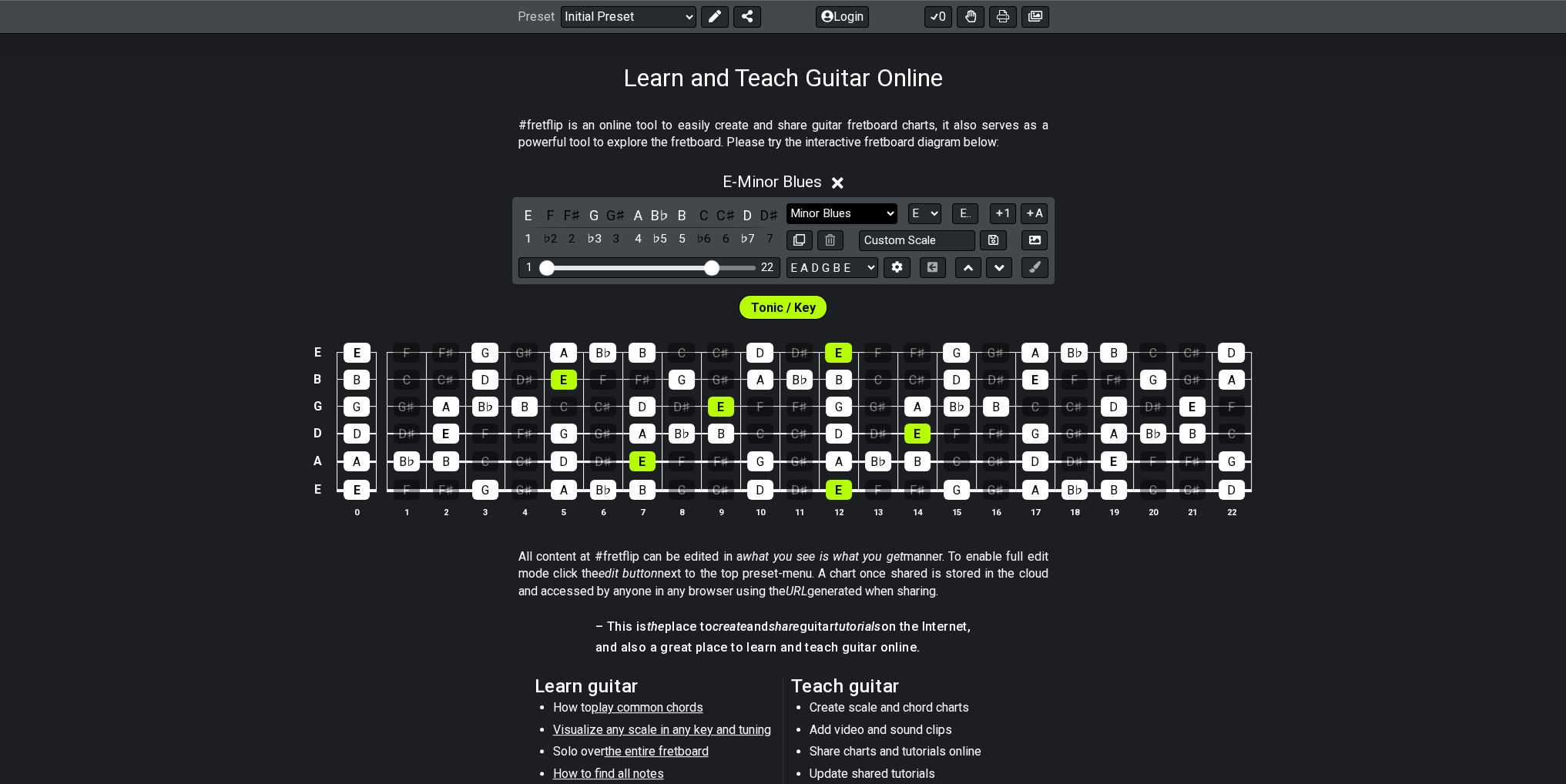
click at [854, 211] on select "Minor Pentatonic Click to edit Minor Pentatonic Major Pentatonic Minor Blues Ma…" at bounding box center [841, 213] width 111 height 21
click at [786, 203] on select "Minor Pentatonic Click to edit Minor Pentatonic Major Pentatonic Minor Blues Ma…" at bounding box center [841, 213] width 111 height 21
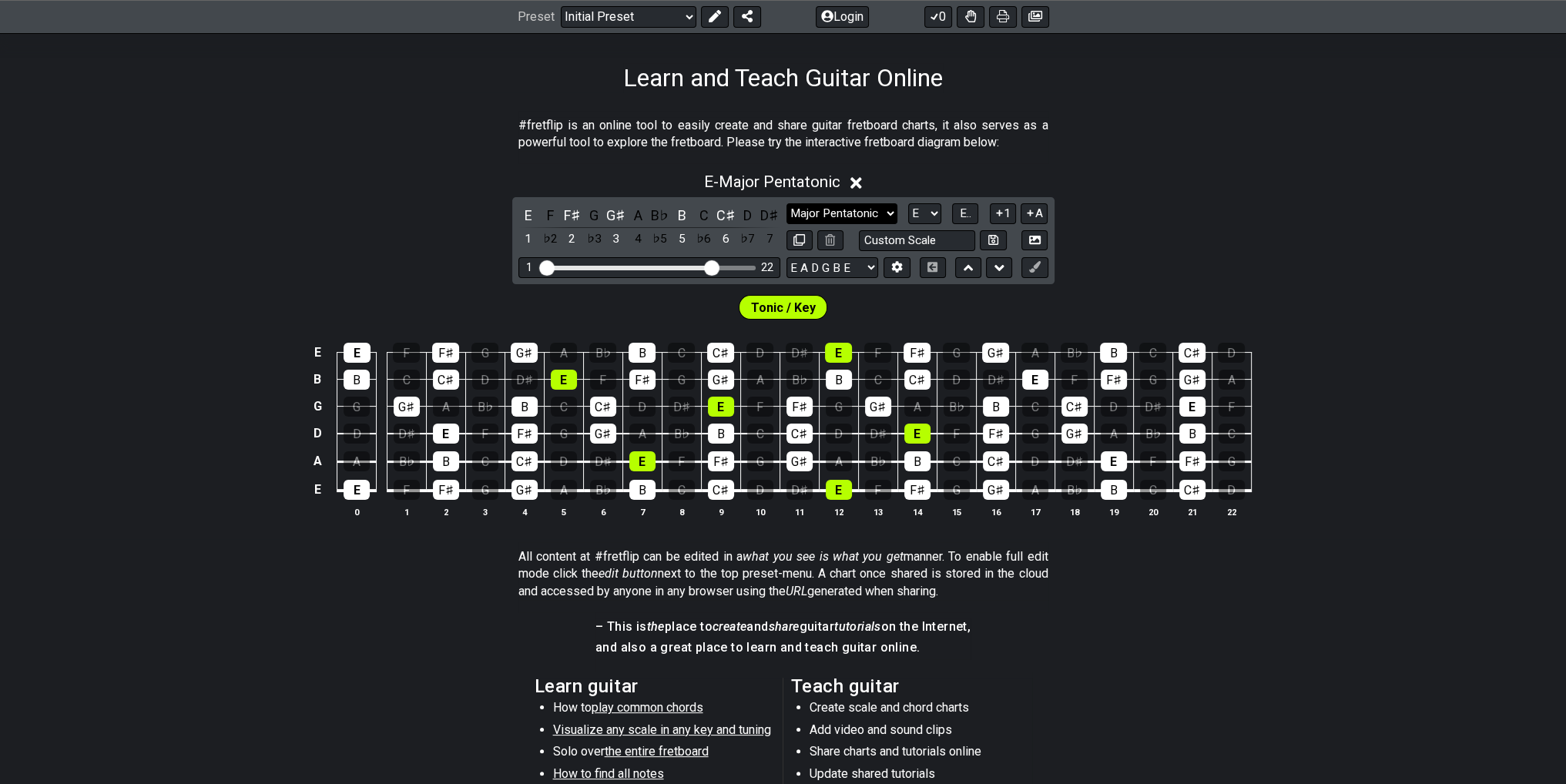
click at [856, 203] on select "Minor Pentatonic Click to edit Minor Pentatonic Major Pentatonic Minor Blues Ma…" at bounding box center [841, 213] width 111 height 21
click at [786, 203] on select "Minor Pentatonic Click to edit Minor Pentatonic Major Pentatonic Minor Blues Ma…" at bounding box center [841, 213] width 111 height 21
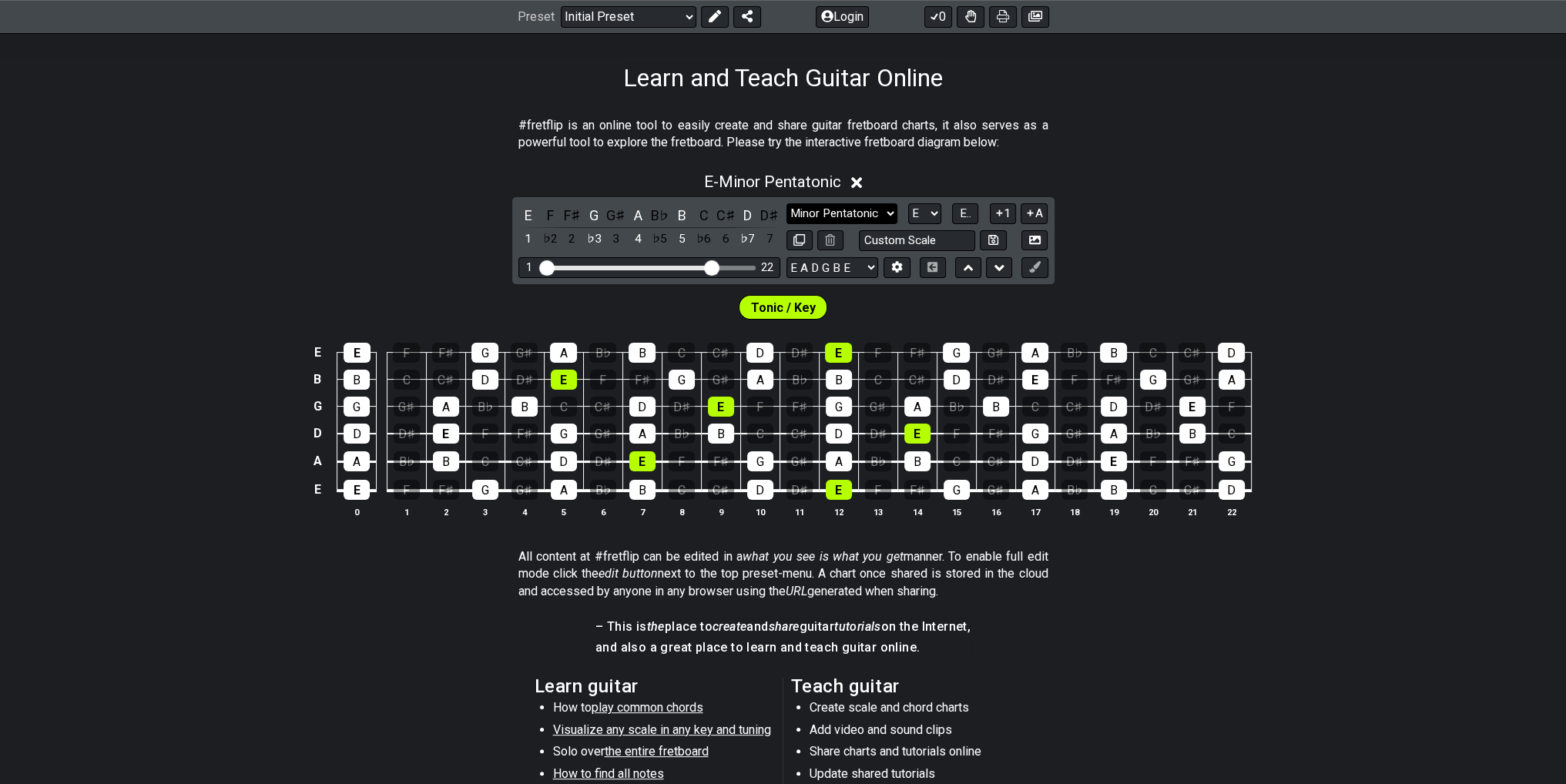
click at [860, 219] on select "Minor Pentatonic Click to edit Minor Pentatonic Major Pentatonic Minor Blues Ma…" at bounding box center [841, 213] width 111 height 21
click at [786, 203] on select "Minor Pentatonic Click to edit Minor Pentatonic Major Pentatonic Minor Blues Ma…" at bounding box center [841, 213] width 111 height 21
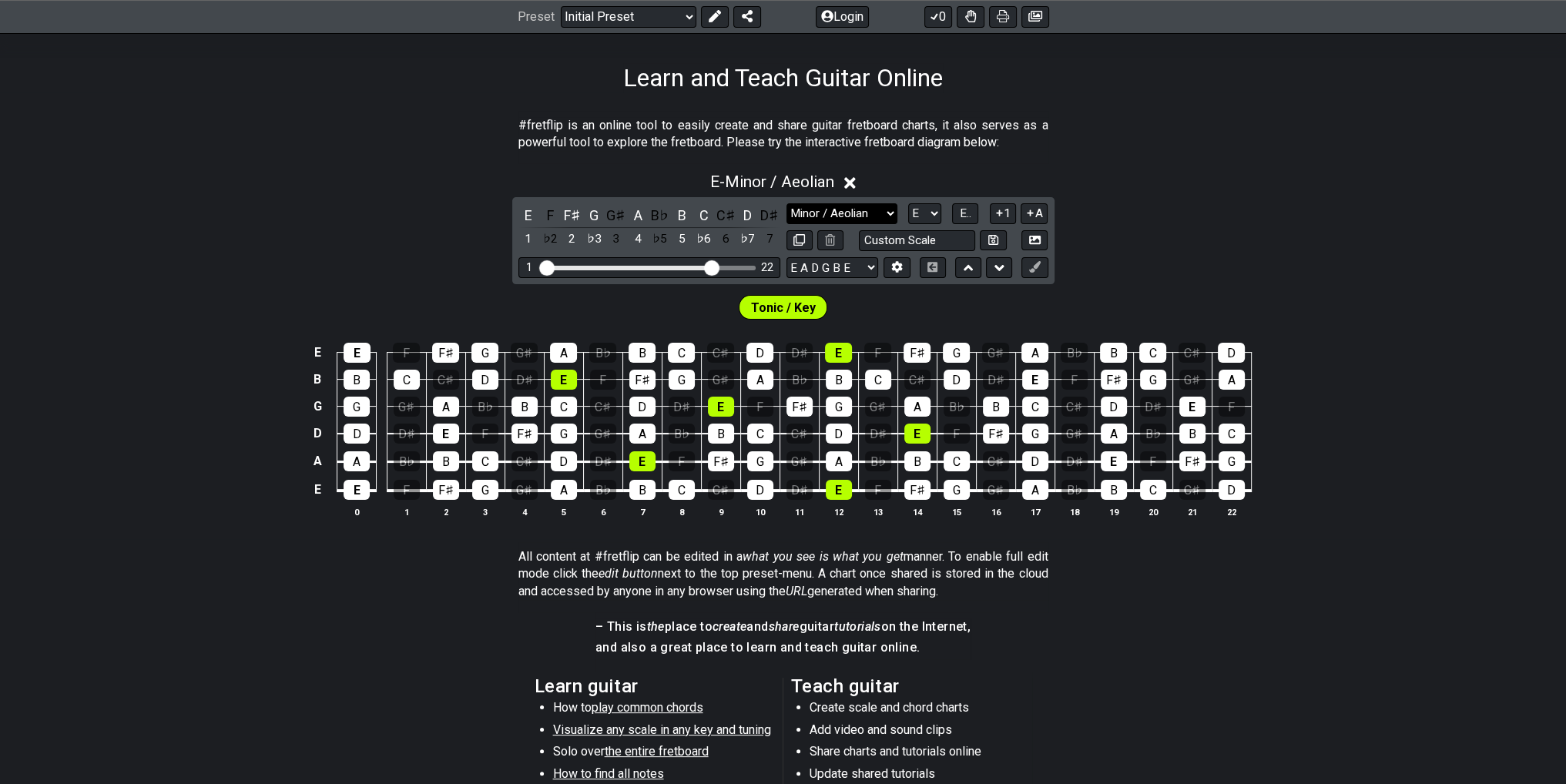
click at [852, 208] on select "Minor Pentatonic Click to edit Minor Pentatonic Major Pentatonic Minor Blues Ma…" at bounding box center [841, 213] width 111 height 21
click at [786, 203] on select "Minor Pentatonic Click to edit Minor Pentatonic Major Pentatonic Minor Blues Ma…" at bounding box center [841, 213] width 111 height 21
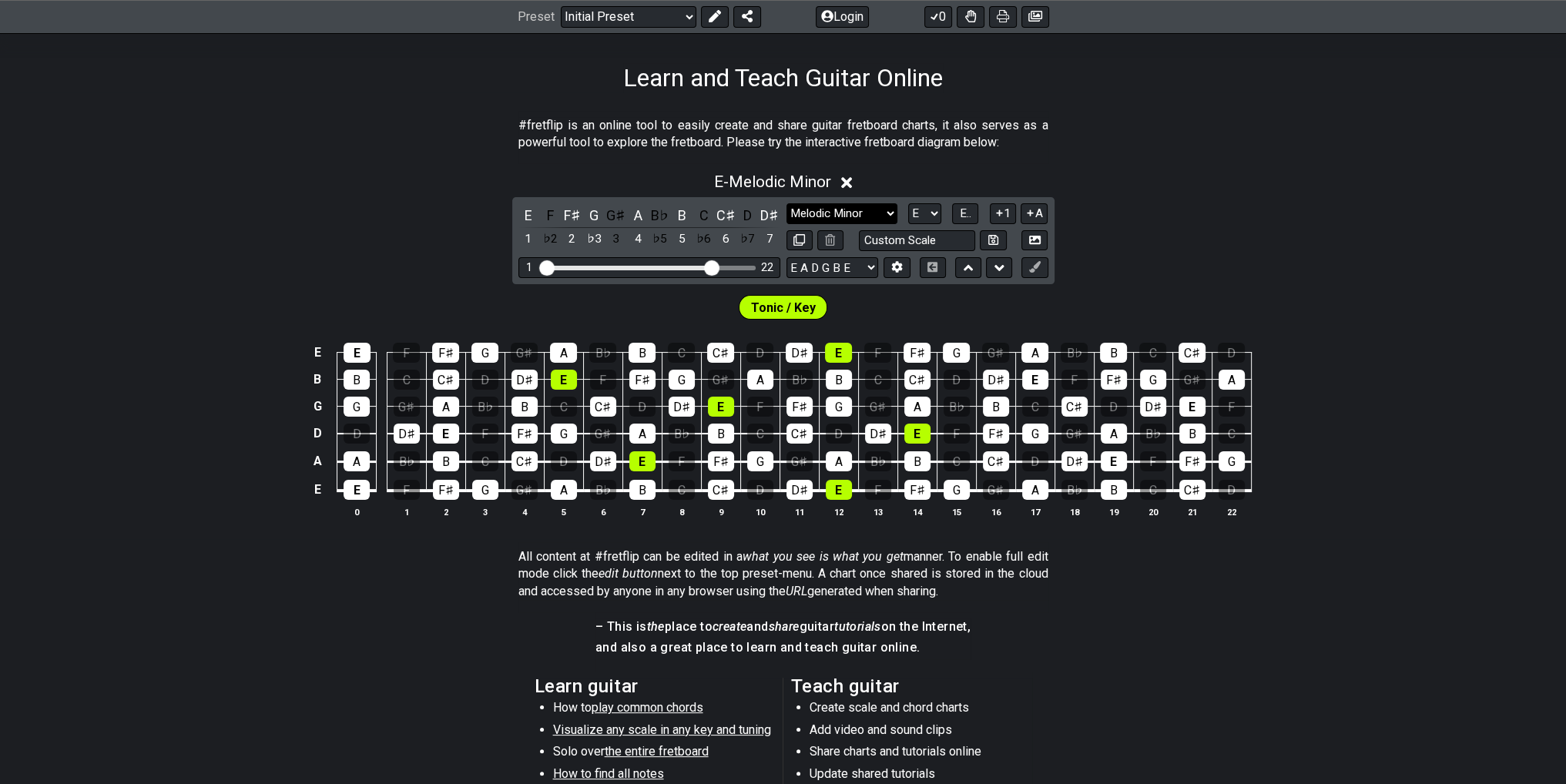
click at [879, 216] on select "Minor Pentatonic Click to edit Minor Pentatonic Major Pentatonic Minor Blues Ma…" at bounding box center [841, 213] width 111 height 21
select select "Minor / Aeolian"
click at [786, 203] on select "Minor Pentatonic Click to edit Minor Pentatonic Major Pentatonic Minor Blues Ma…" at bounding box center [841, 213] width 111 height 21
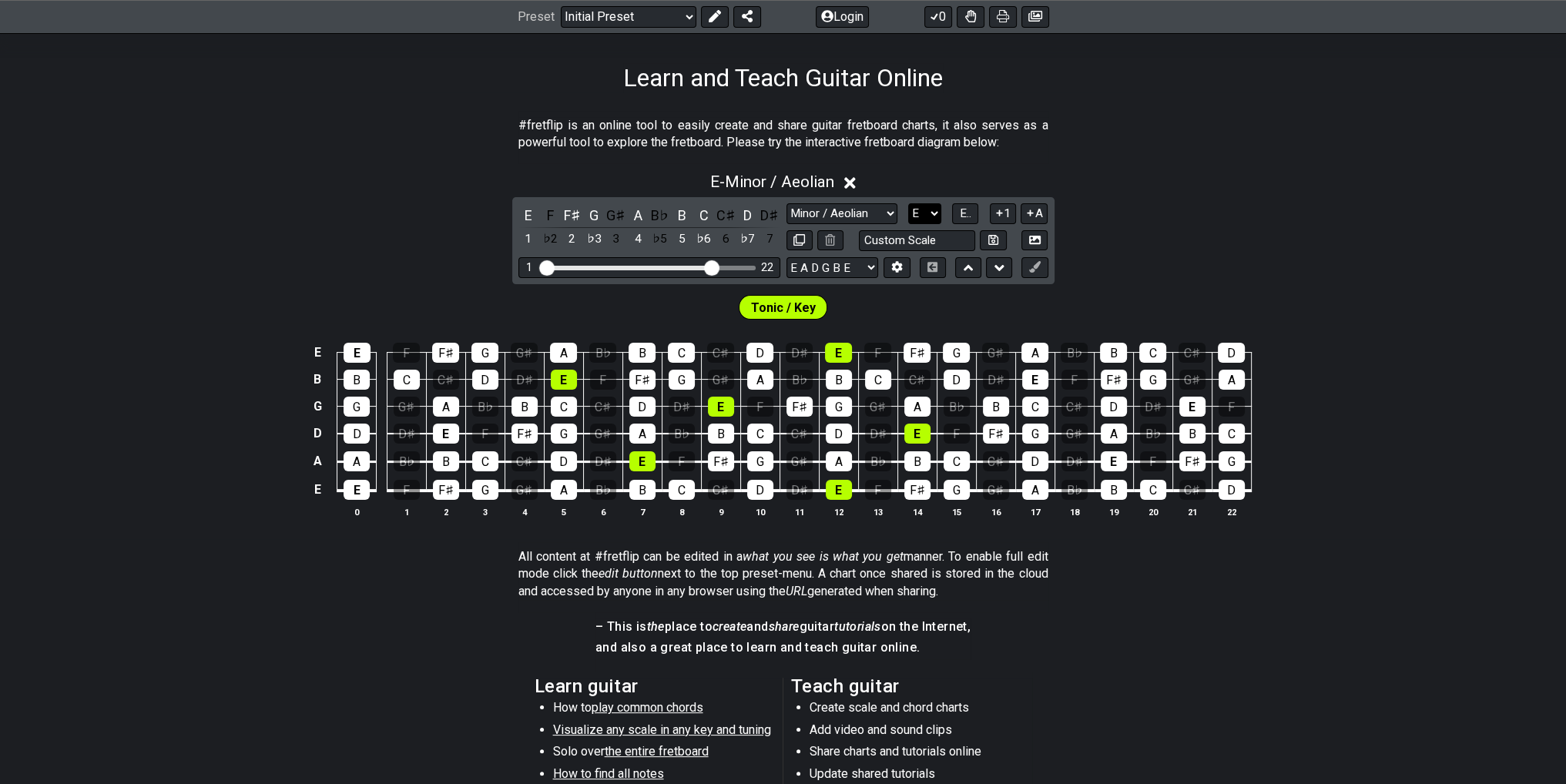
click at [930, 216] on select "A♭ A A♯ B♭ B C C♯ D♭ D D♯ E♭ E F F♯ G♭ G G♯" at bounding box center [924, 213] width 33 height 21
click at [908, 203] on select "A♭ A A♯ B♭ B C C♯ D♭ D D♯ E♭ E F F♯ G♭ G G♯" at bounding box center [924, 213] width 33 height 21
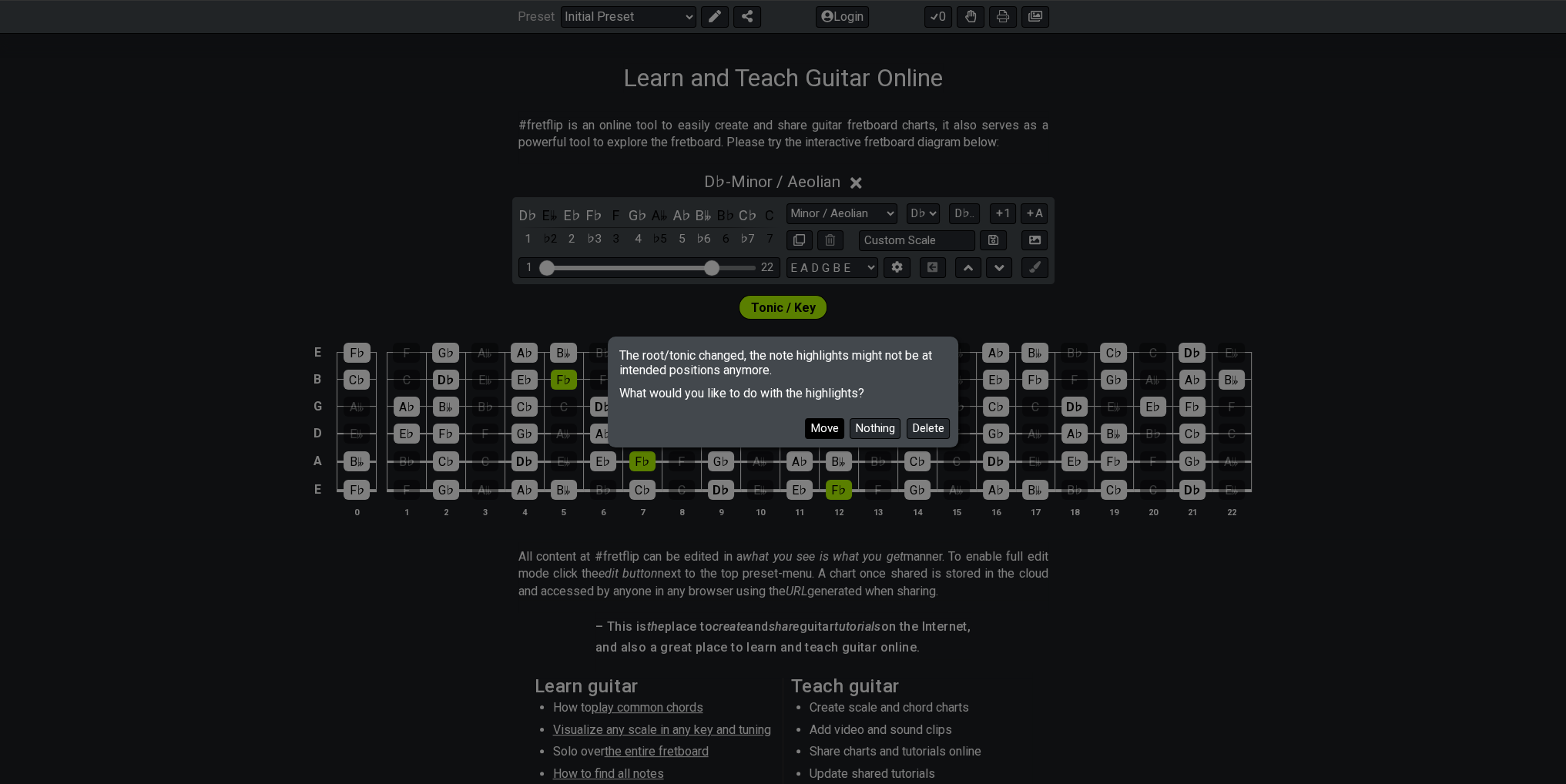
click at [831, 437] on button "Move" at bounding box center [824, 428] width 39 height 21
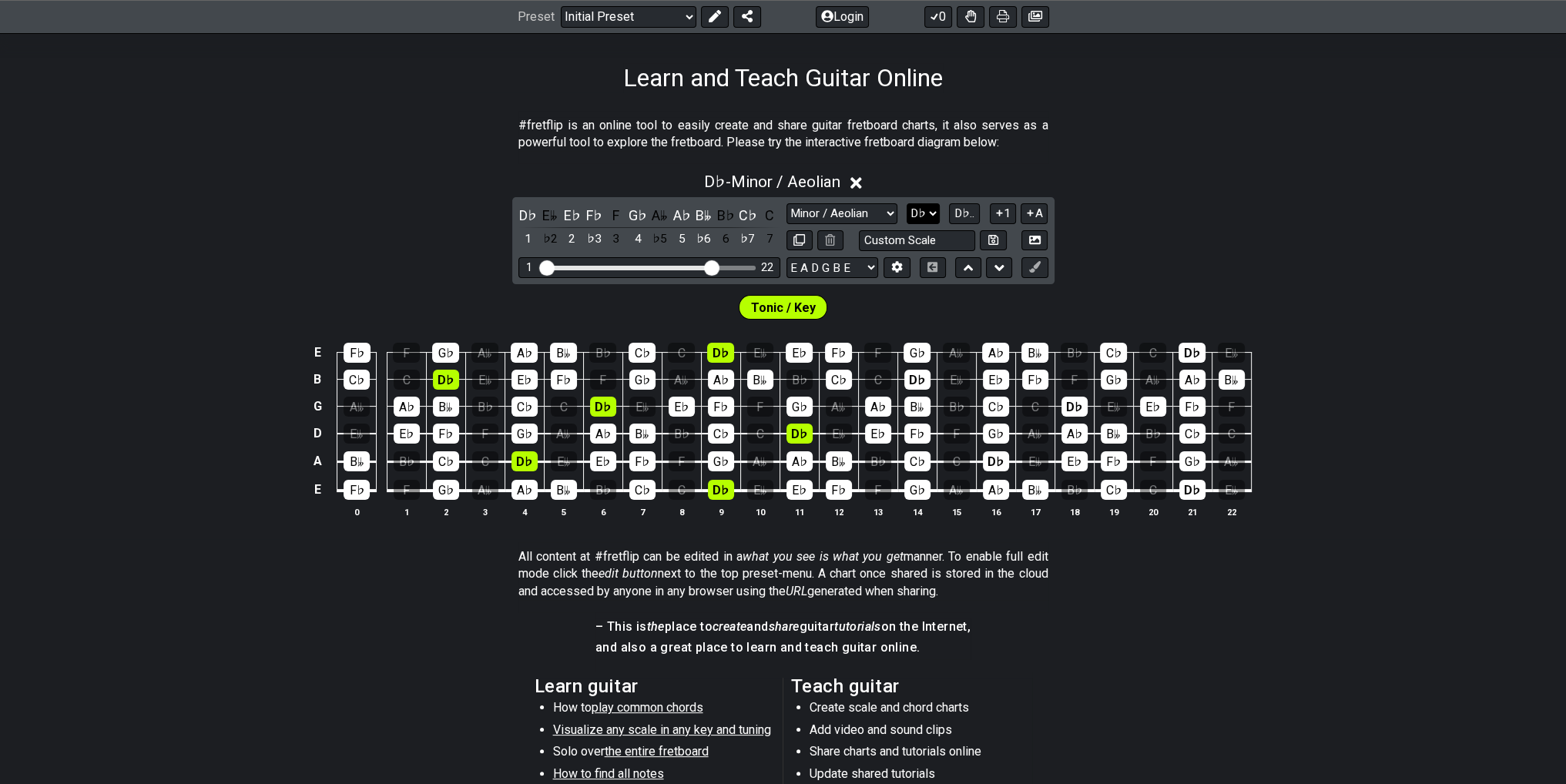
click at [918, 210] on select "A♭ A A♯ B♭ B C C♯ D♭ D D♯ E♭ E F F♯ G♭ G G♯" at bounding box center [923, 213] width 33 height 21
select select "E"
click at [908, 203] on select "A♭ A A♯ B♭ B C C♯ D♭ D D♯ E♭ E F F♯ G♭ G G♯" at bounding box center [923, 213] width 33 height 21
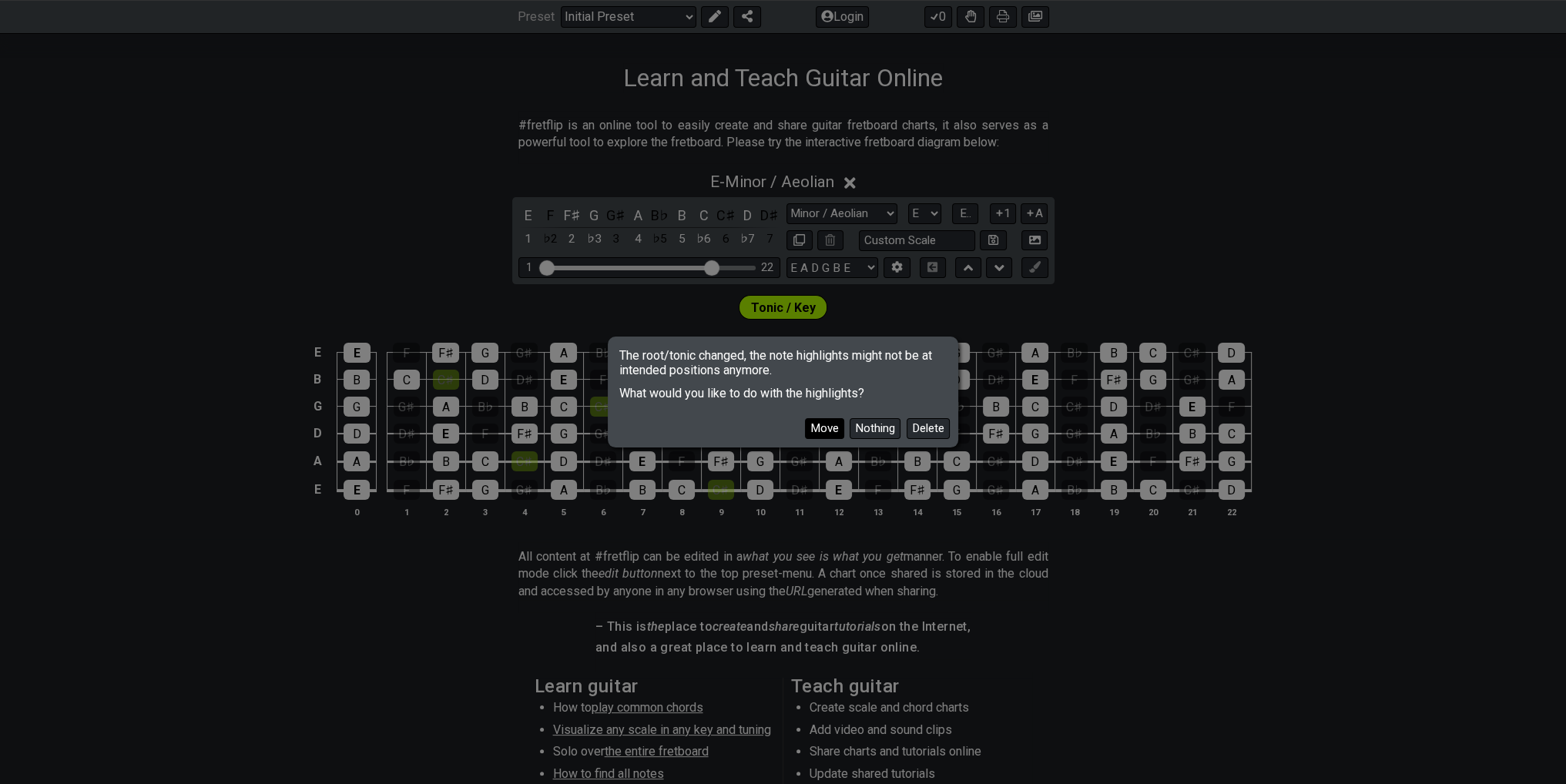
click at [830, 429] on button "Move" at bounding box center [824, 428] width 39 height 21
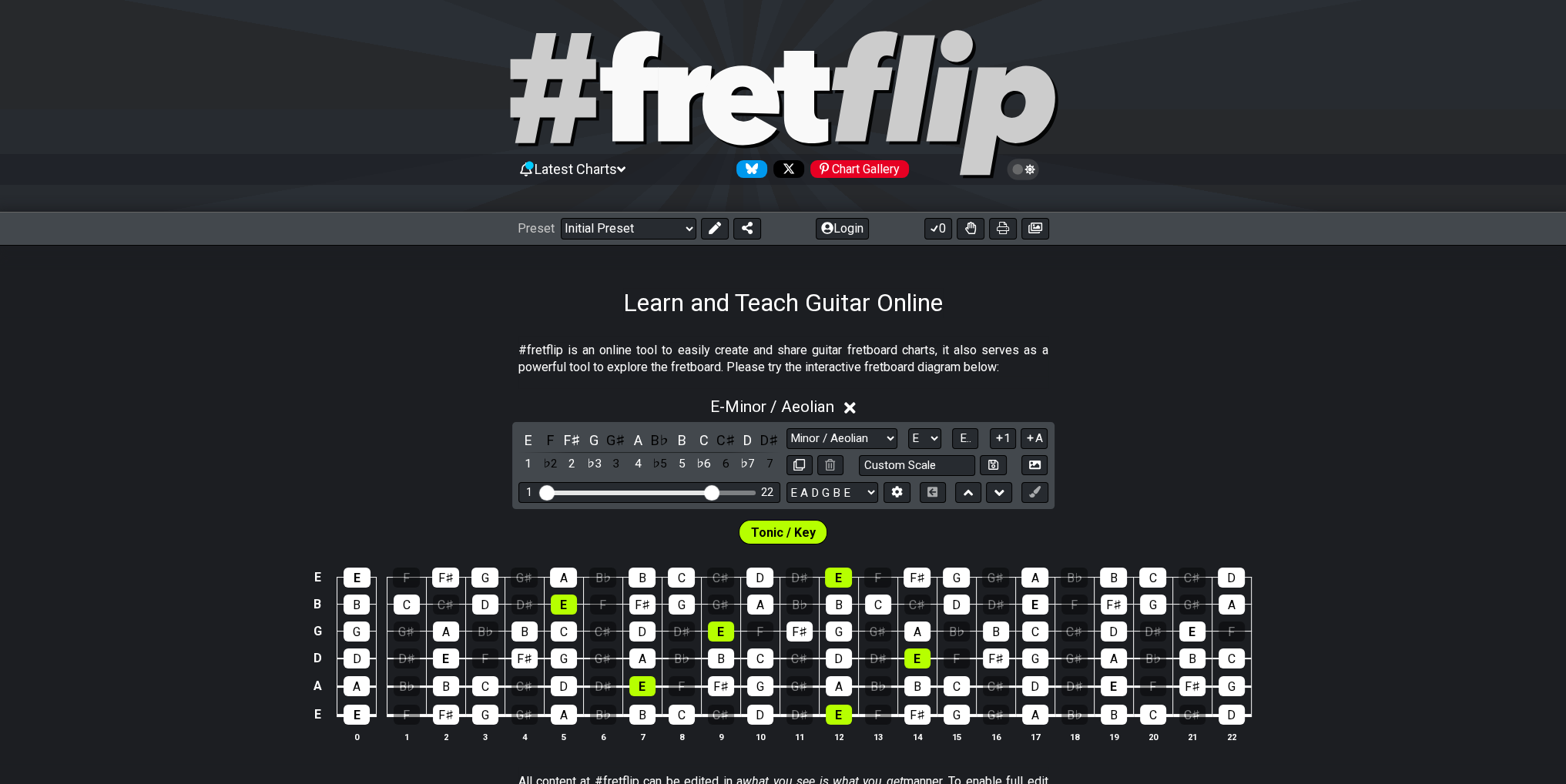
scroll to position [0, 0]
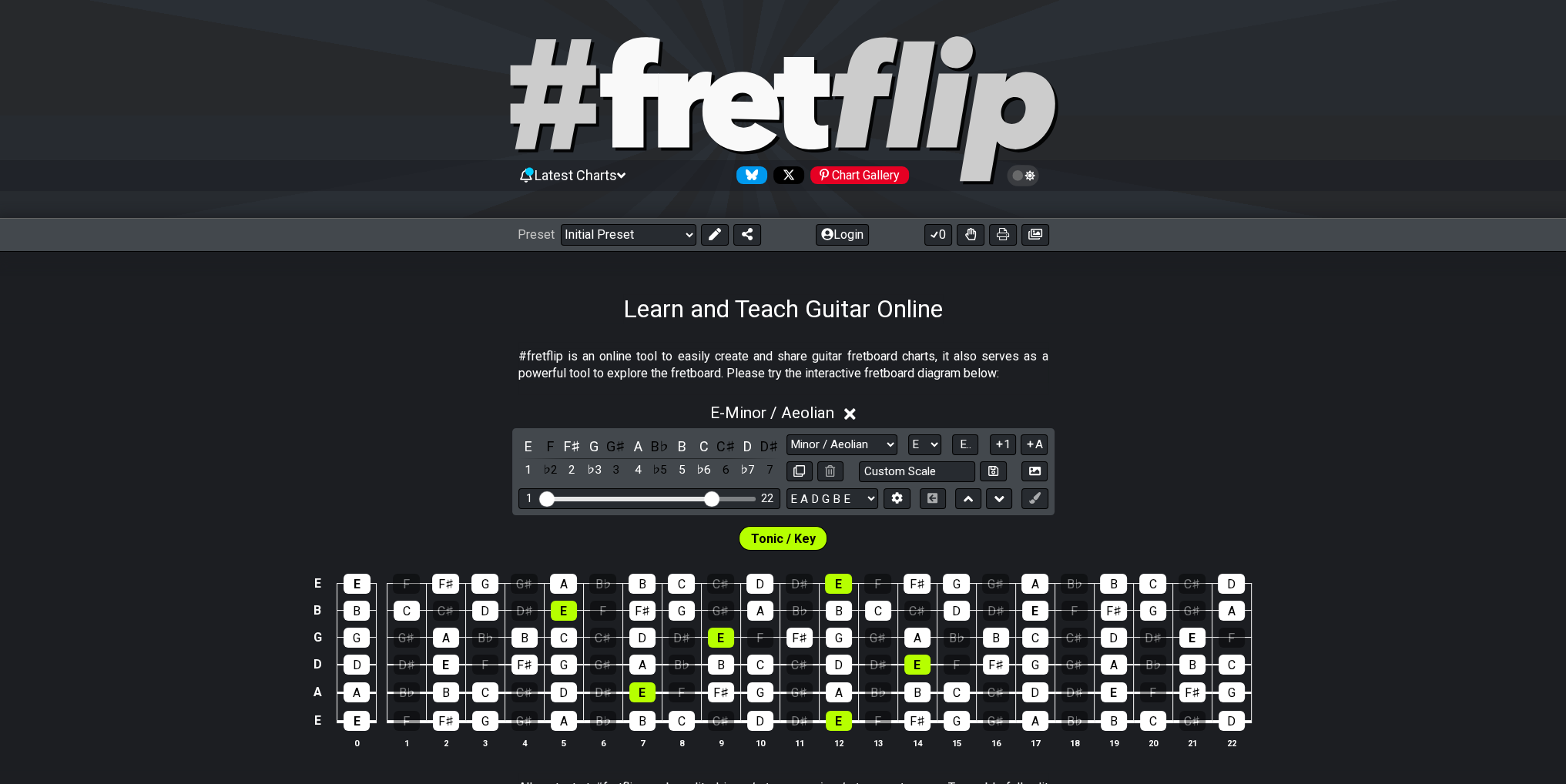
drag, startPoint x: 621, startPoint y: 93, endPoint x: 633, endPoint y: 100, distance: 13.9
click at [636, 235] on select "Welcome to #fretflip! Initial Preset Custom Preset Minor Pentatonic Major Penta…" at bounding box center [629, 235] width 135 height 22
click at [358, 275] on div "Learn and Teach Guitar Online" at bounding box center [783, 286] width 1566 height 72
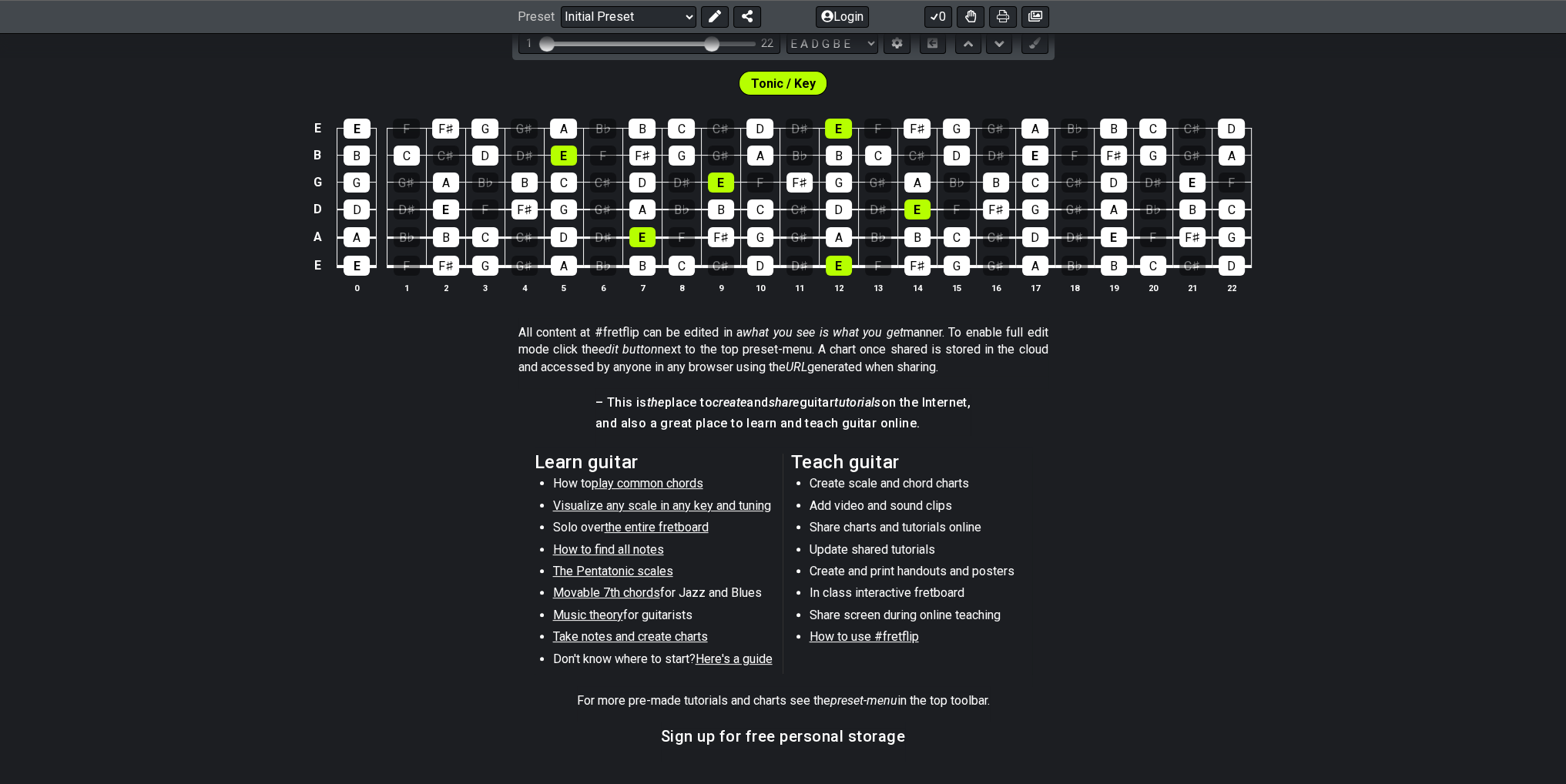
scroll to position [228, 0]
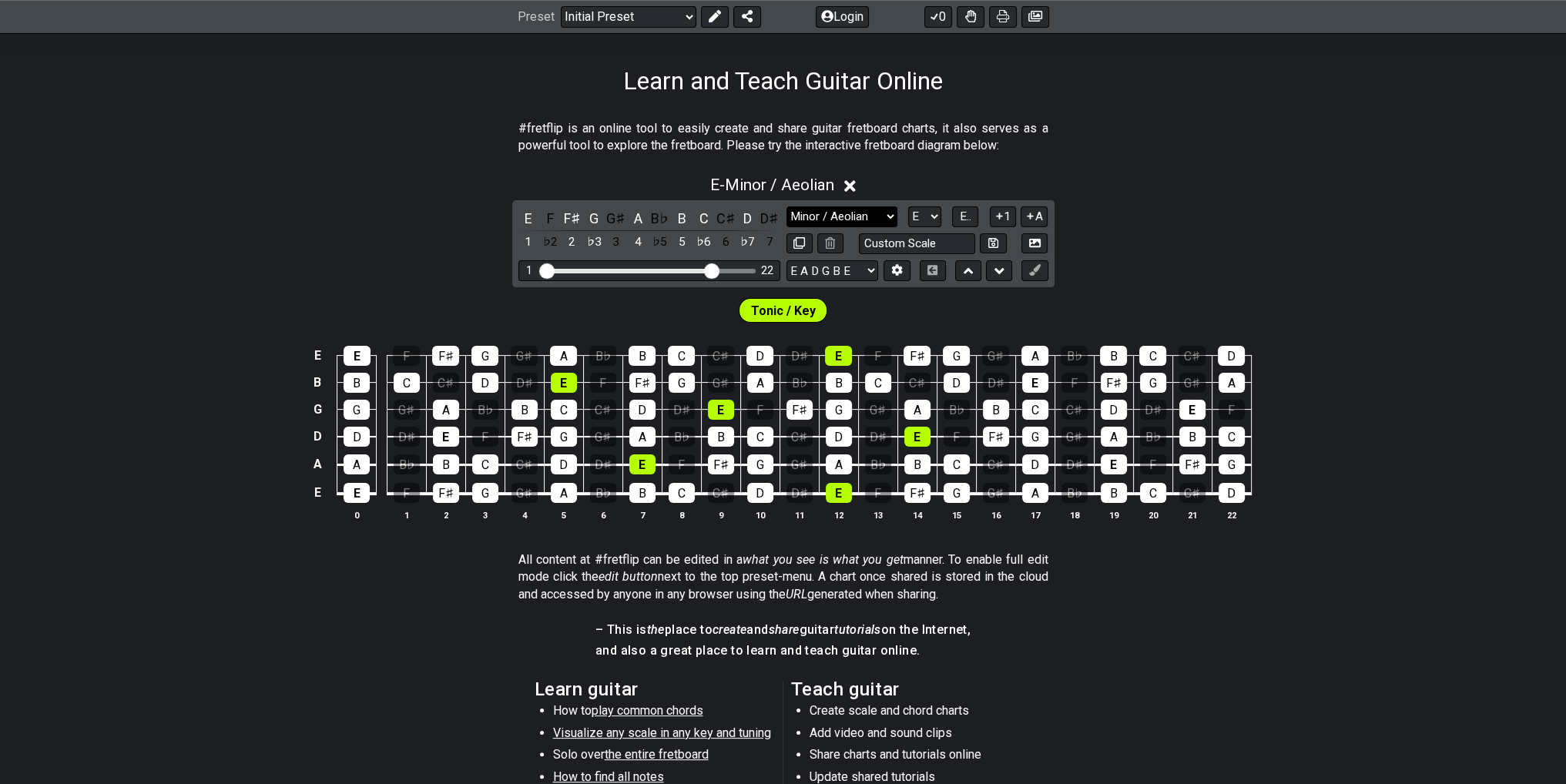
click at [835, 220] on select "Minor Pentatonic Click to edit Minor Pentatonic Major Pentatonic Minor Blues Ma…" at bounding box center [841, 216] width 111 height 21
click at [786, 206] on select "Minor Pentatonic Click to edit Minor Pentatonic Major Pentatonic Minor Blues Ma…" at bounding box center [841, 216] width 111 height 21
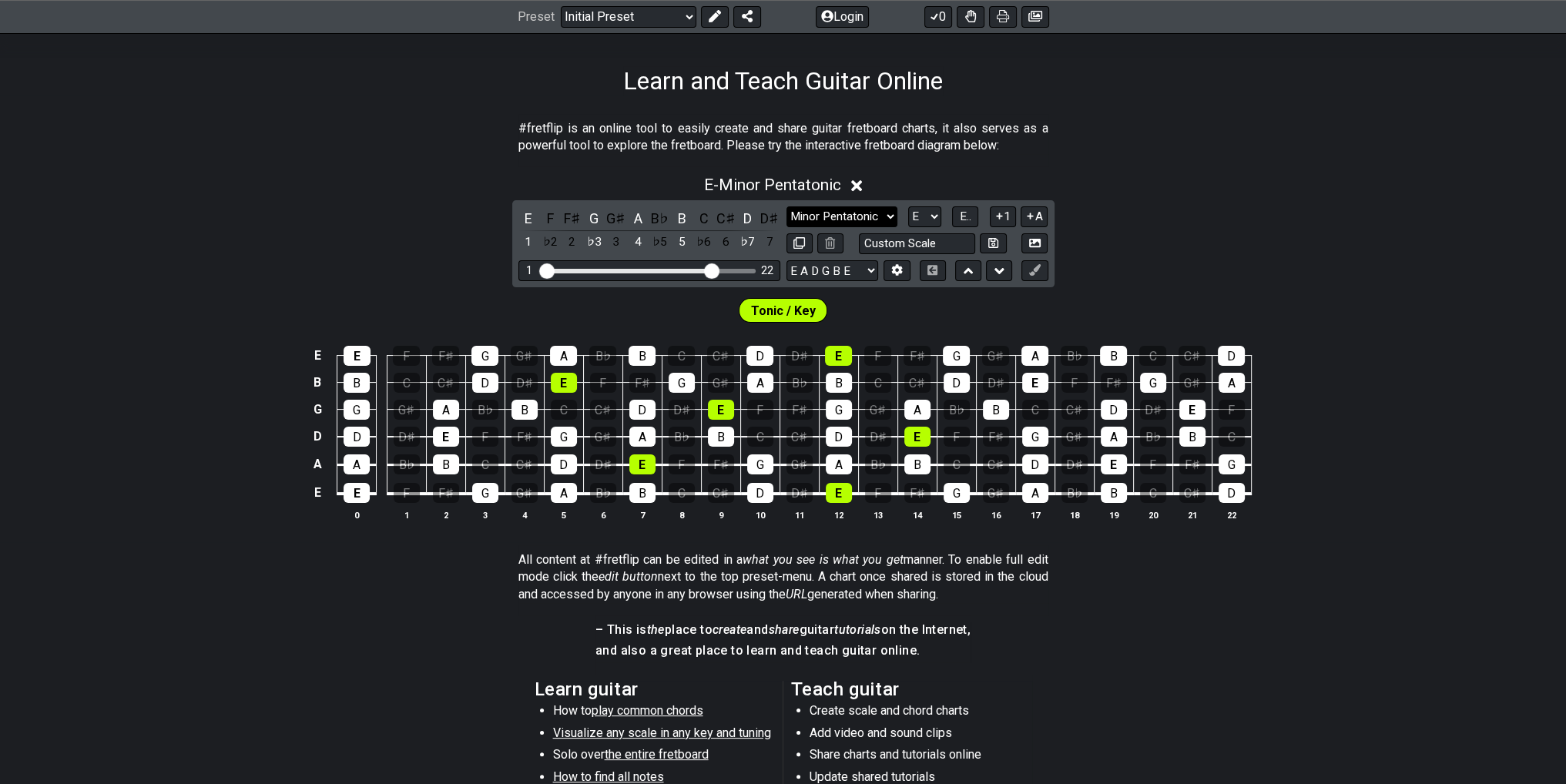
click at [841, 213] on select "Minor Pentatonic Click to edit Minor Pentatonic Major Pentatonic Minor Blues Ma…" at bounding box center [841, 216] width 111 height 21
click at [786, 206] on select "Minor Pentatonic Click to edit Minor Pentatonic Major Pentatonic Minor Blues Ma…" at bounding box center [841, 216] width 111 height 21
click at [878, 216] on select "Minor Pentatonic Click to edit Minor Pentatonic Major Pentatonic Minor Blues Ma…" at bounding box center [841, 216] width 111 height 21
click at [786, 206] on select "Minor Pentatonic Click to edit Minor Pentatonic Major Pentatonic Minor Blues Ma…" at bounding box center [841, 216] width 111 height 21
click at [873, 216] on select "Minor Pentatonic Click to edit Minor Pentatonic Major Pentatonic Minor Blues Ma…" at bounding box center [841, 216] width 111 height 21
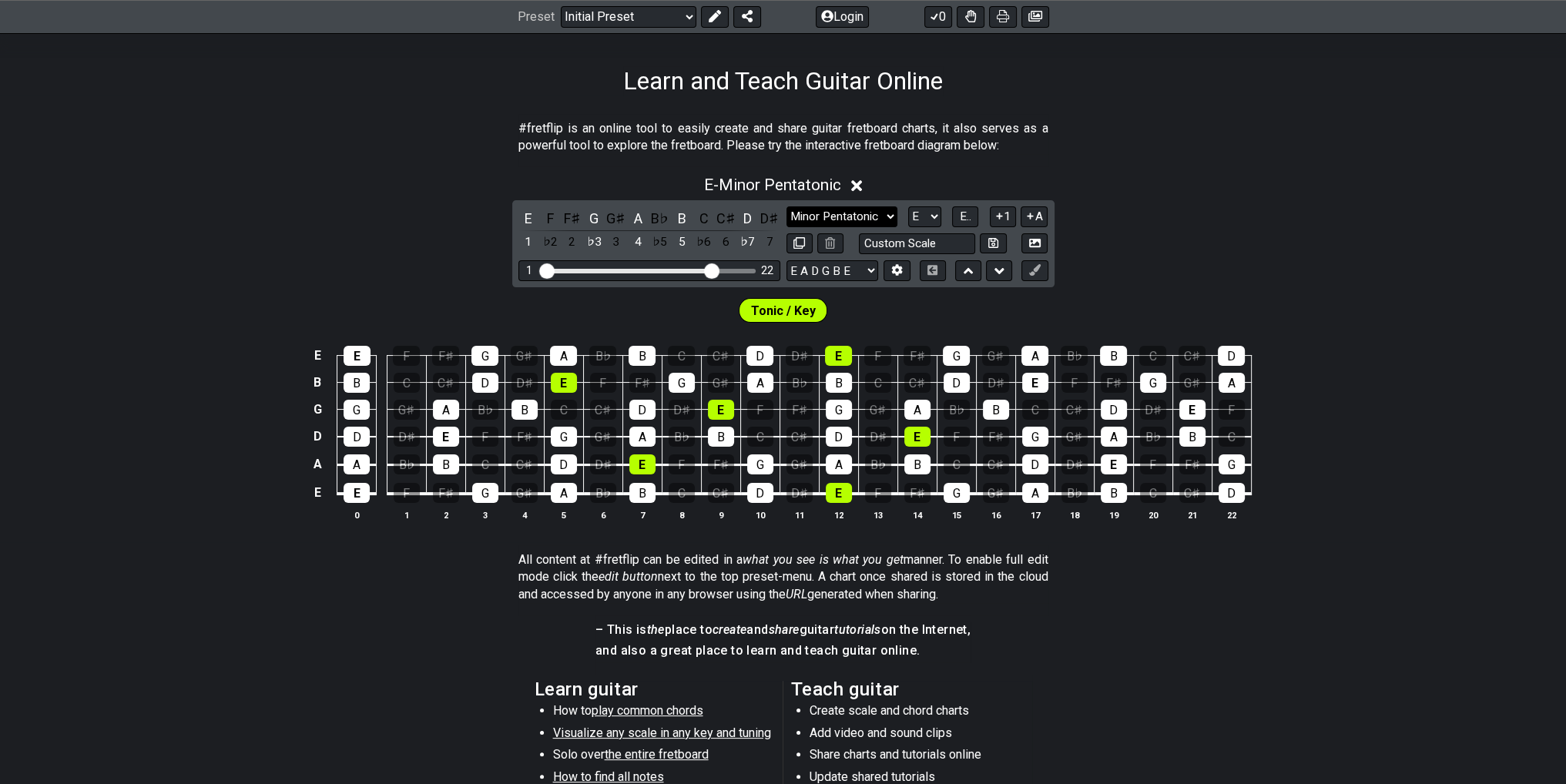
select select "Minor / Aeolian"
click at [786, 206] on select "Minor Pentatonic Click to edit Minor Pentatonic Major Pentatonic Minor Blues Ma…" at bounding box center [841, 216] width 111 height 21
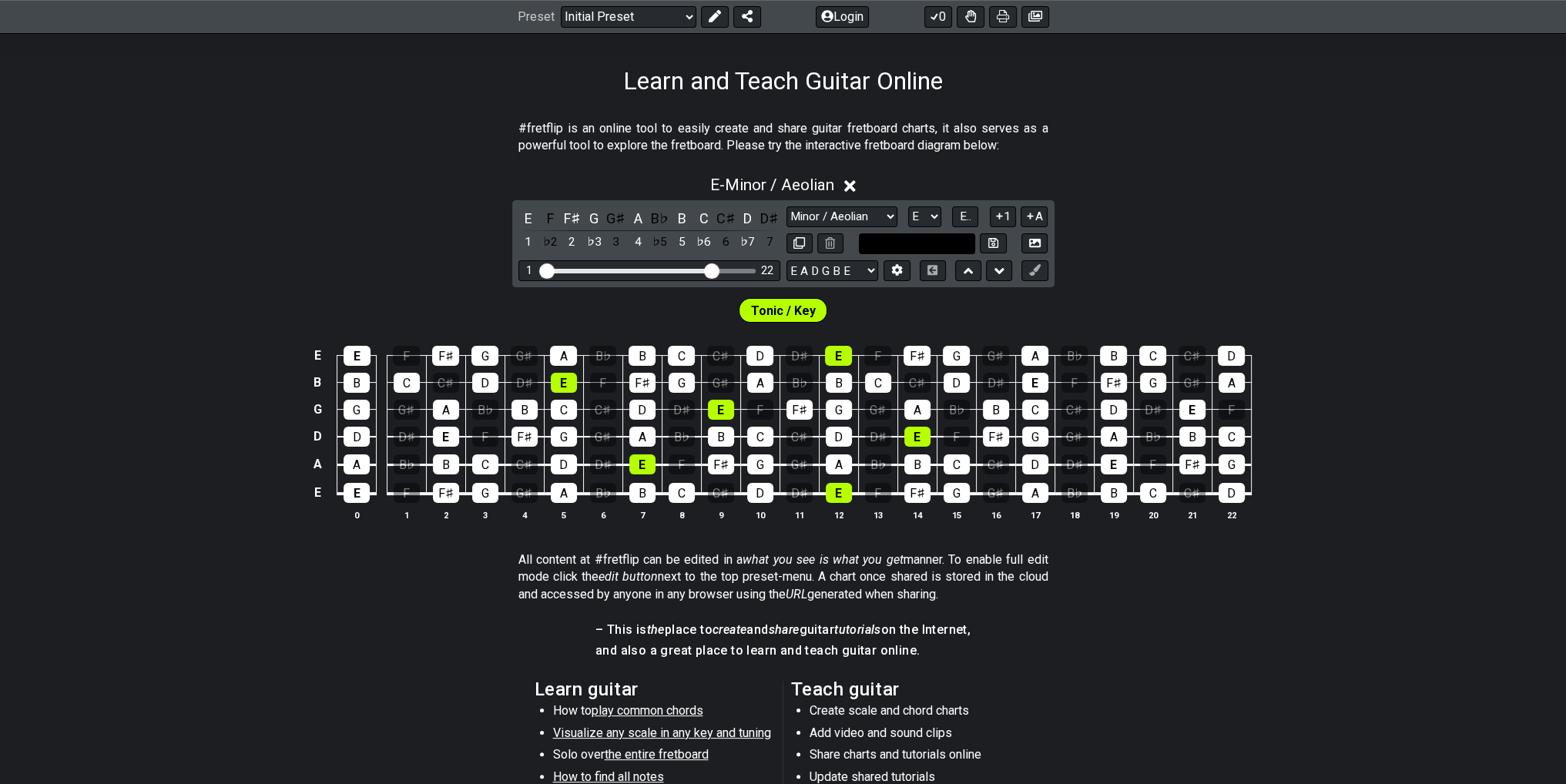
click at [923, 248] on input "text" at bounding box center [917, 243] width 117 height 21
type input "Custom Scale"
click at [853, 220] on select "Minor Pentatonic Click to edit Minor Pentatonic Major Pentatonic Minor Blues Ma…" at bounding box center [841, 216] width 111 height 21
select select "Minor Pentatonic"
click at [786, 206] on select "Minor Pentatonic Click to edit Minor Pentatonic Major Pentatonic Minor Blues Ma…" at bounding box center [841, 216] width 111 height 21
